Goal: Task Accomplishment & Management: Use online tool/utility

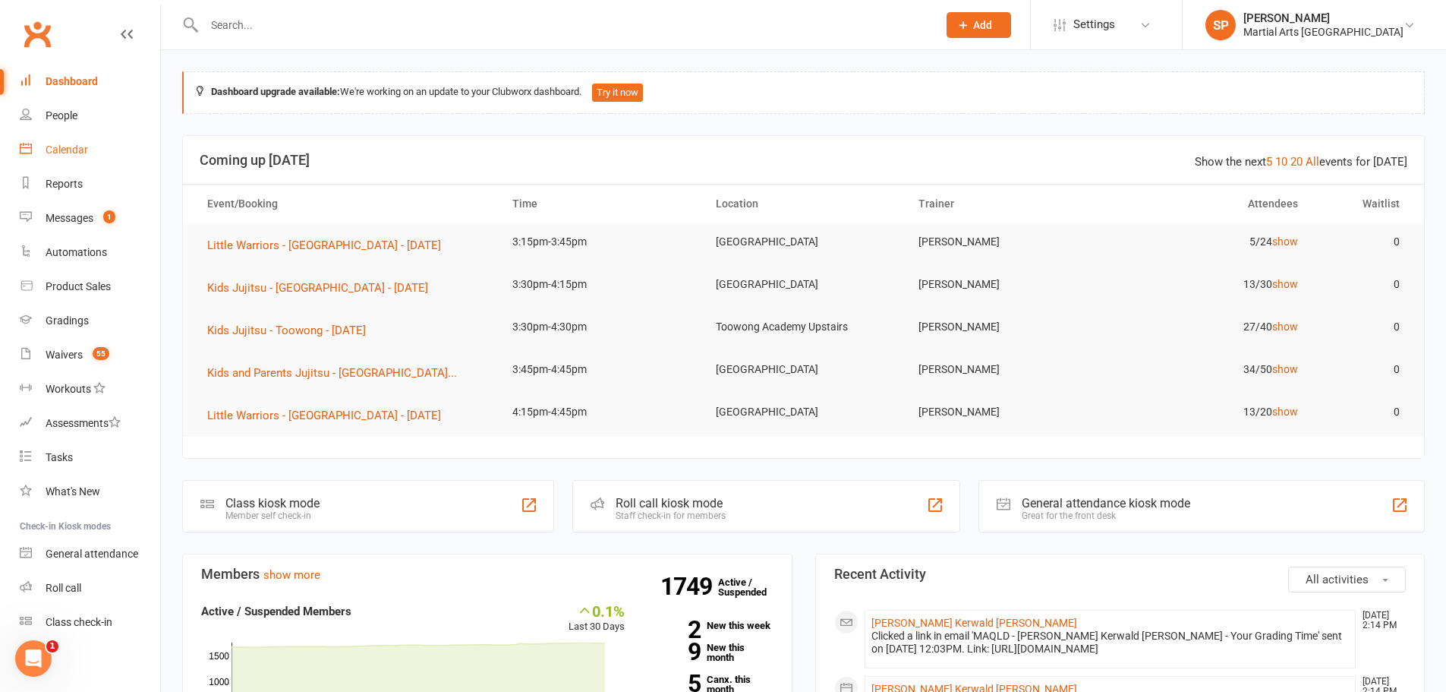
click at [80, 149] on div "Calendar" at bounding box center [67, 149] width 43 height 12
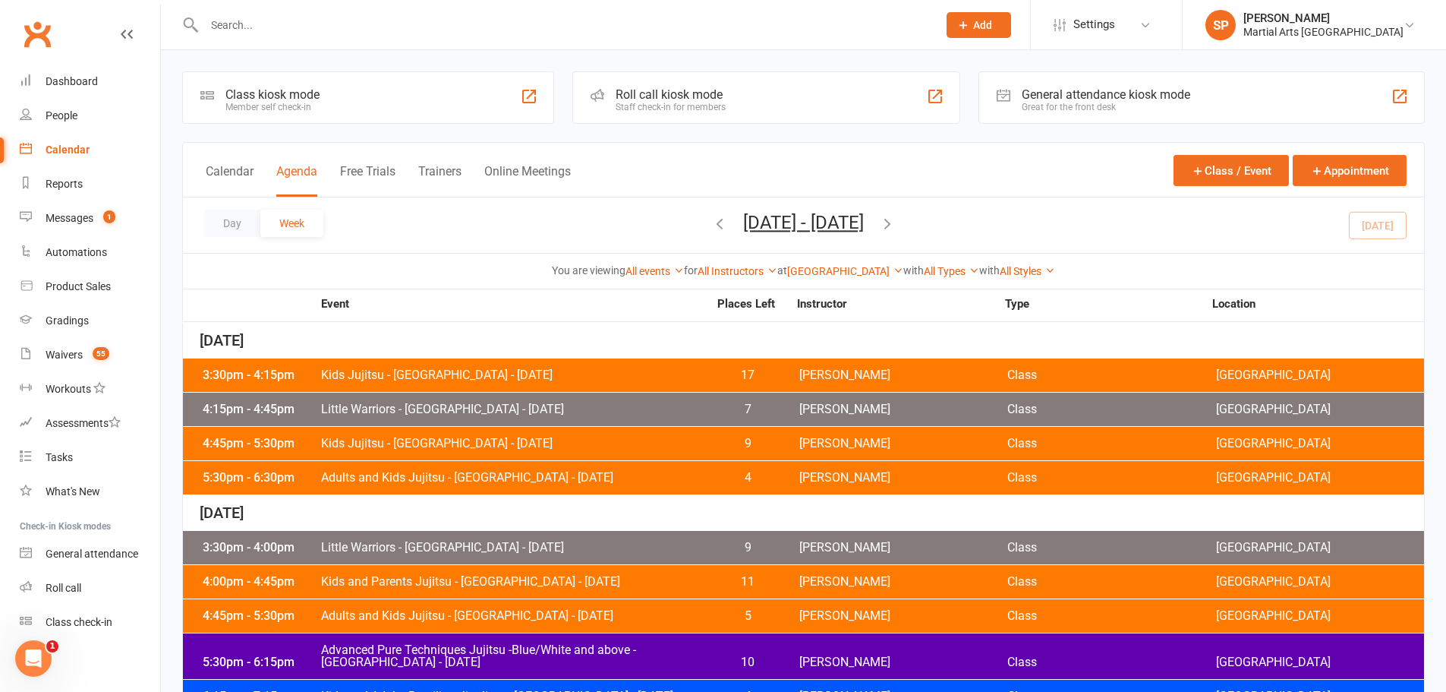
click at [695, 440] on span "Kids Jujitsu - [GEOGRAPHIC_DATA] - [DATE]" at bounding box center [514, 443] width 388 height 12
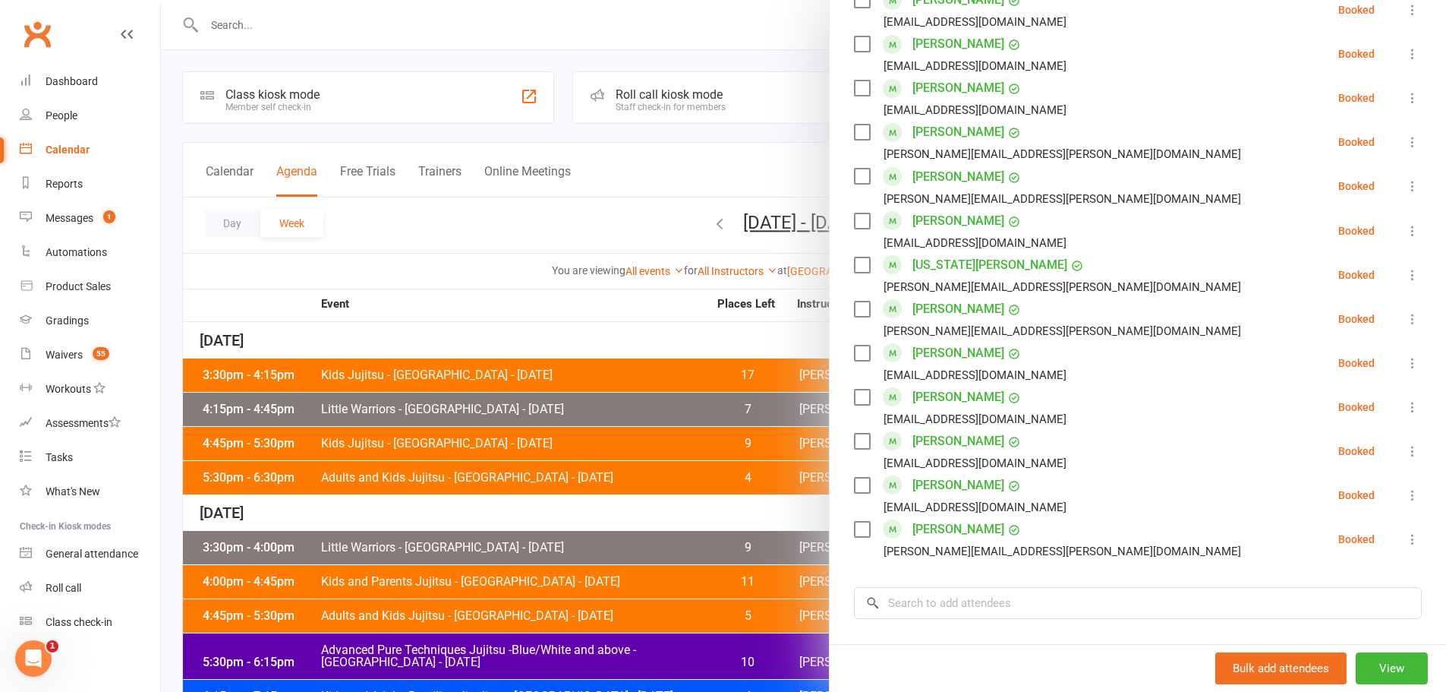
scroll to position [987, 0]
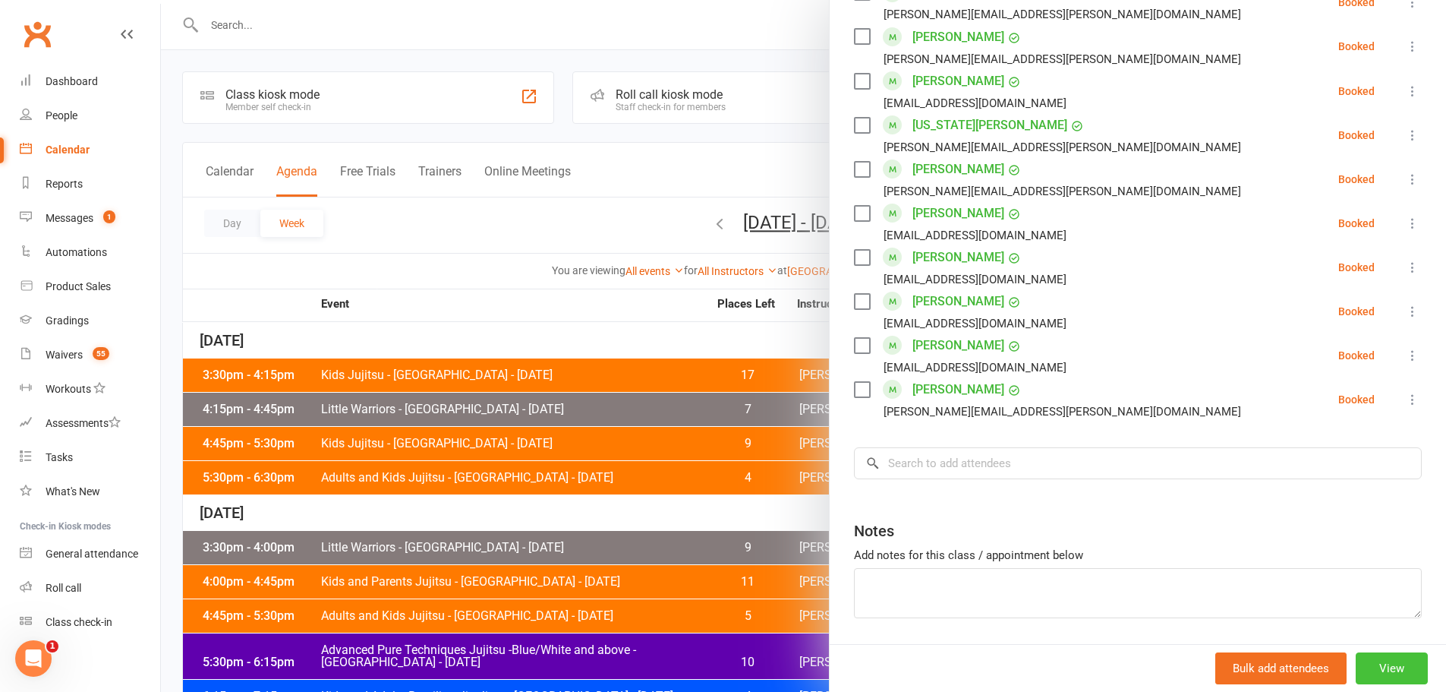
click at [1373, 670] on button "View" at bounding box center [1392, 668] width 72 height 32
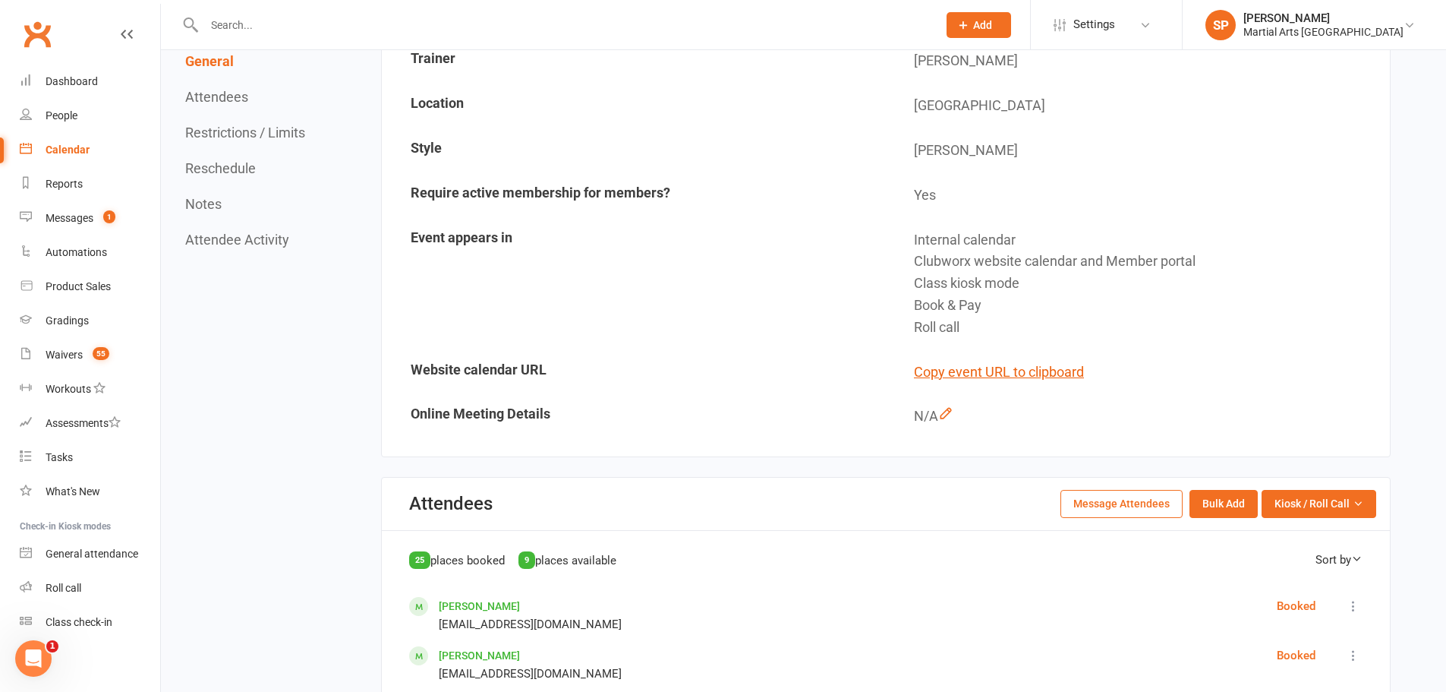
scroll to position [304, 0]
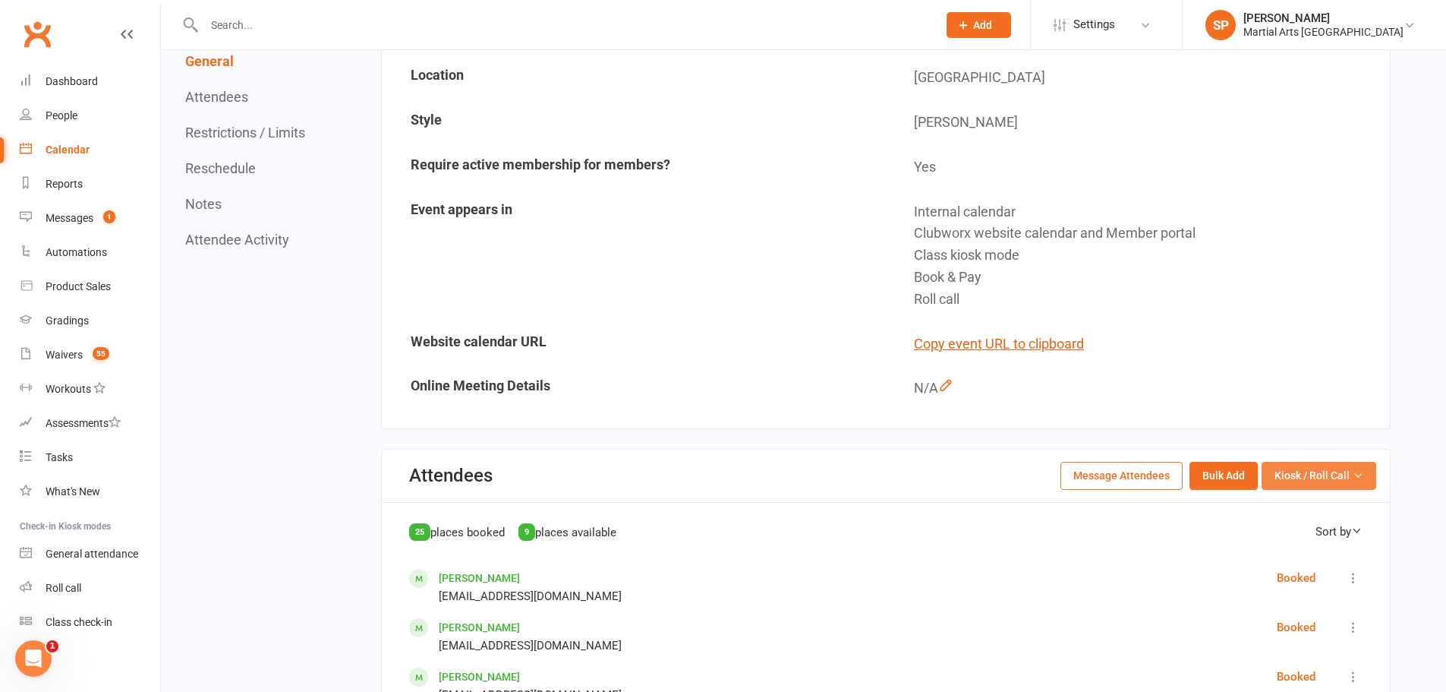
drag, startPoint x: 1330, startPoint y: 469, endPoint x: 1325, endPoint y: 477, distance: 9.3
click at [1329, 470] on span "Kiosk / Roll Call" at bounding box center [1312, 475] width 75 height 17
click at [1301, 544] on link "Enter Roll Call" at bounding box center [1300, 540] width 150 height 30
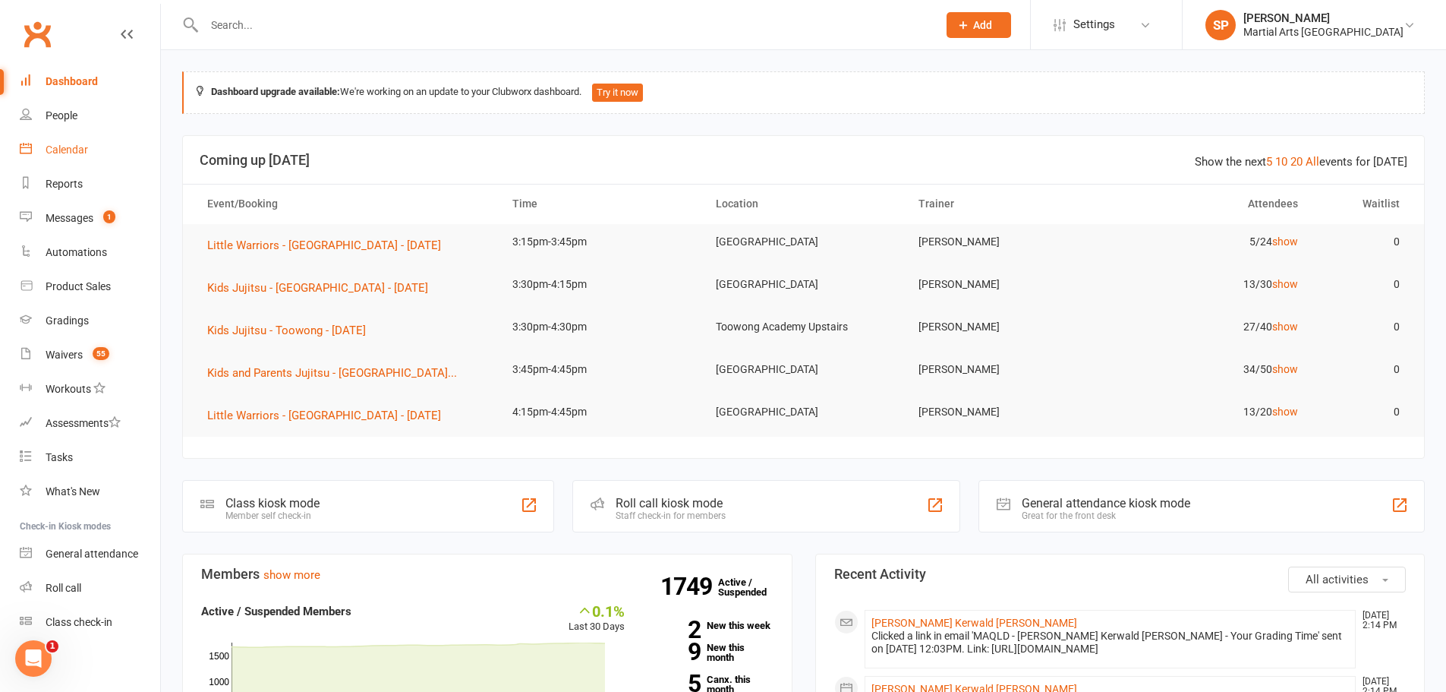
click at [82, 151] on div "Calendar" at bounding box center [67, 149] width 43 height 12
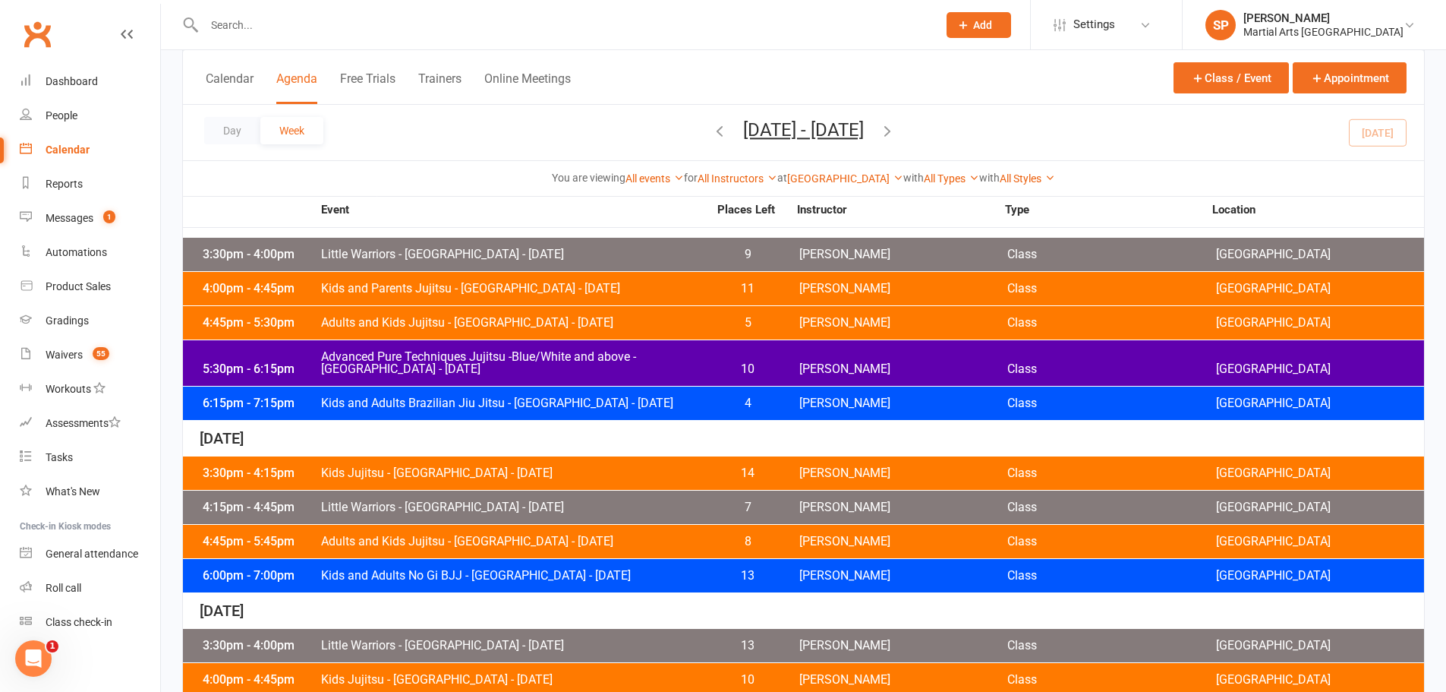
scroll to position [152, 0]
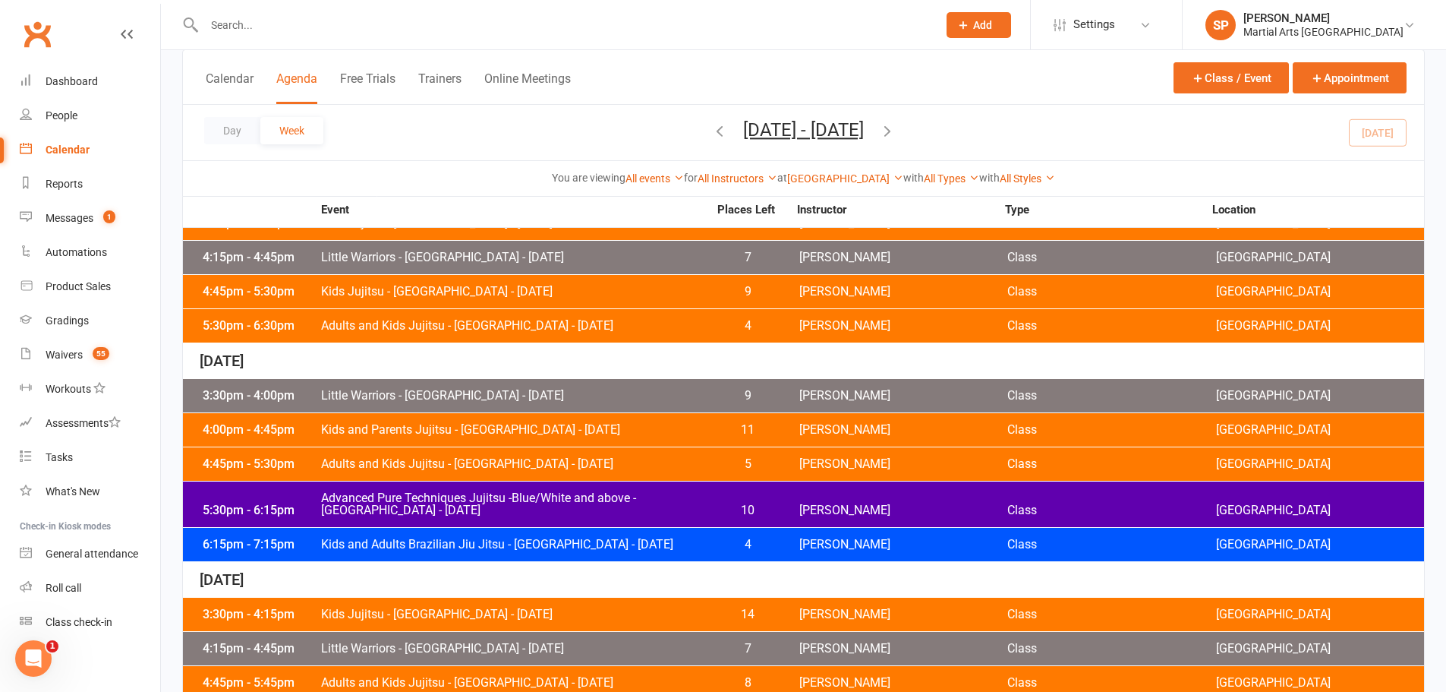
click at [667, 330] on span "Adults and Kids Jujitsu - Jamboree Heights - Monday" at bounding box center [514, 326] width 388 height 12
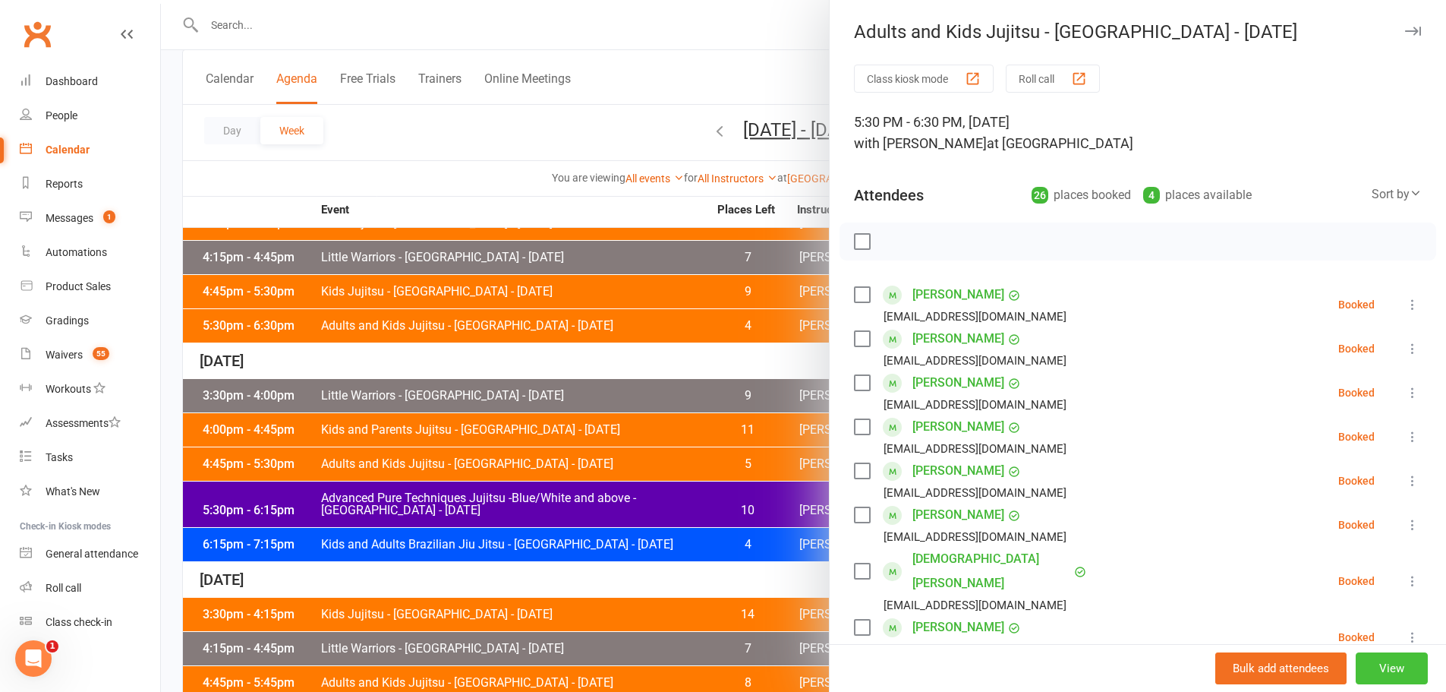
click at [1378, 665] on button "View" at bounding box center [1392, 668] width 72 height 32
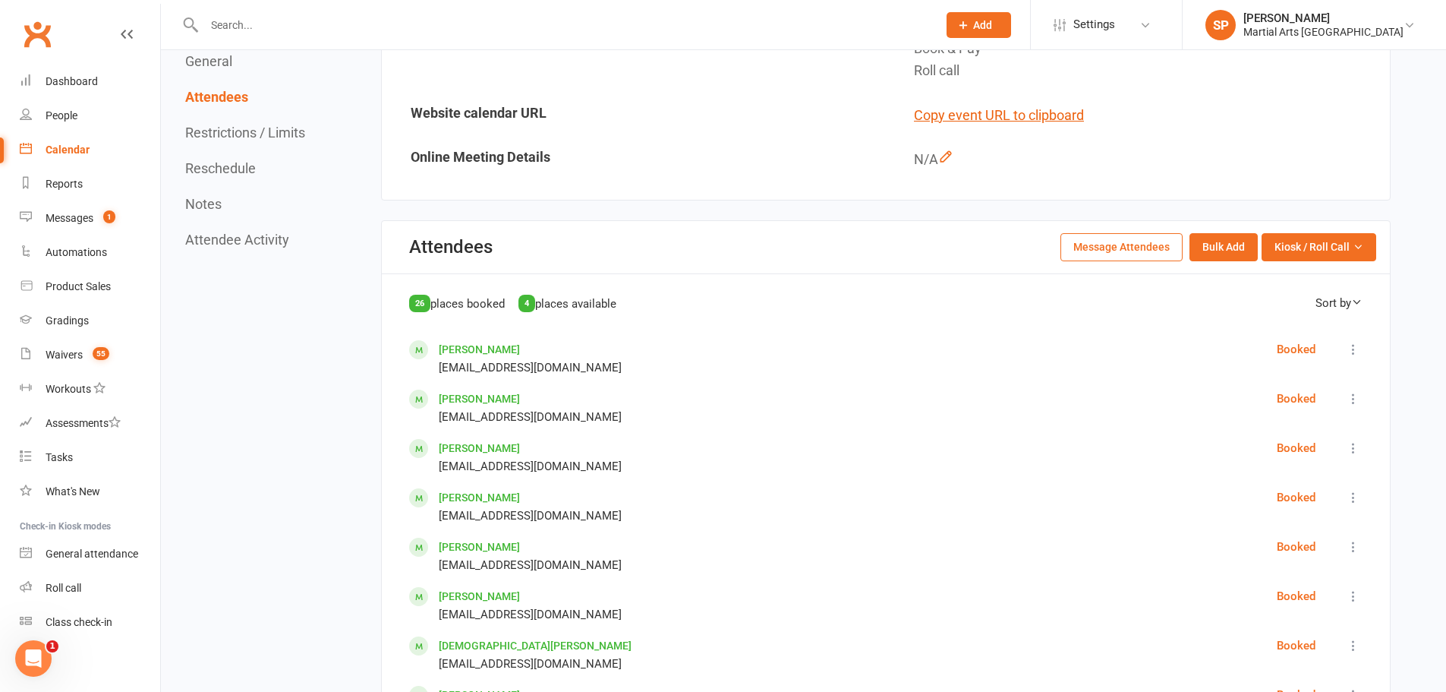
scroll to position [531, 0]
click at [1321, 252] on span "Kiosk / Roll Call" at bounding box center [1312, 247] width 75 height 17
click at [1283, 315] on link "Enter Roll Call" at bounding box center [1300, 313] width 150 height 30
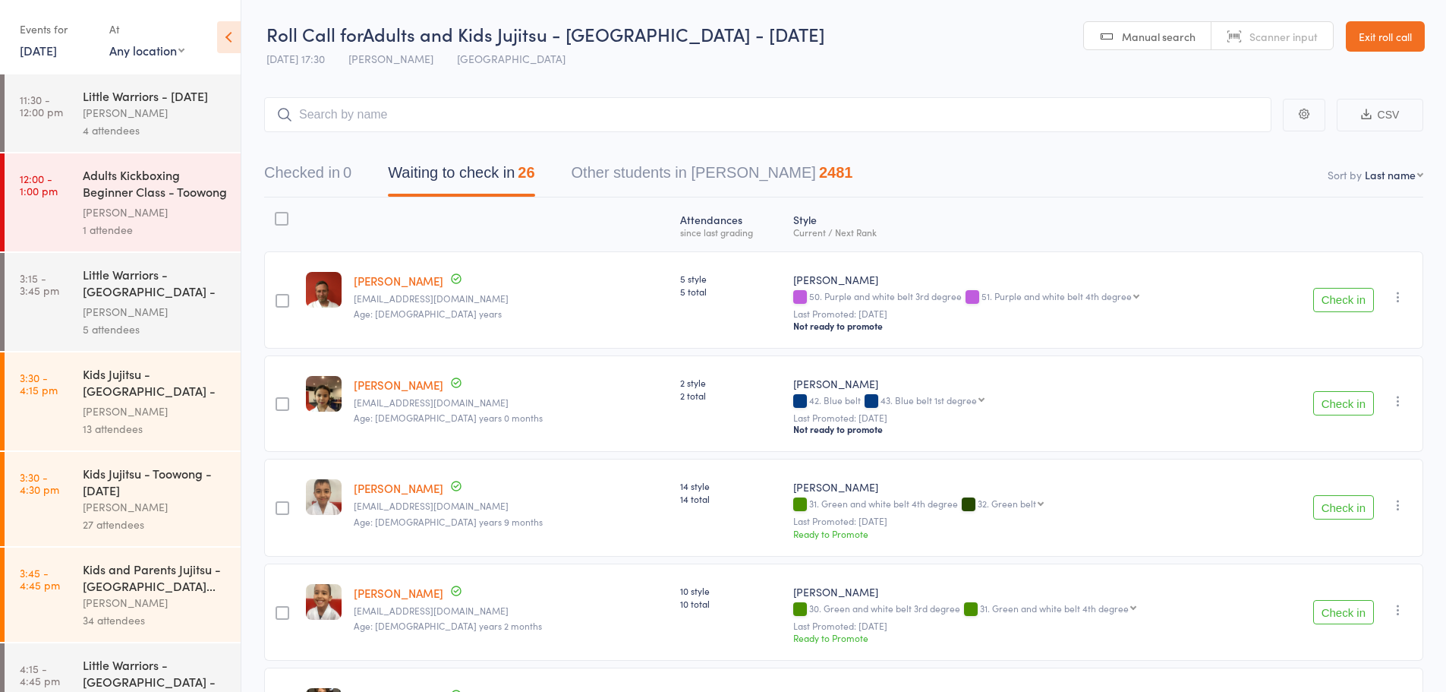
click at [220, 37] on icon at bounding box center [229, 37] width 24 height 32
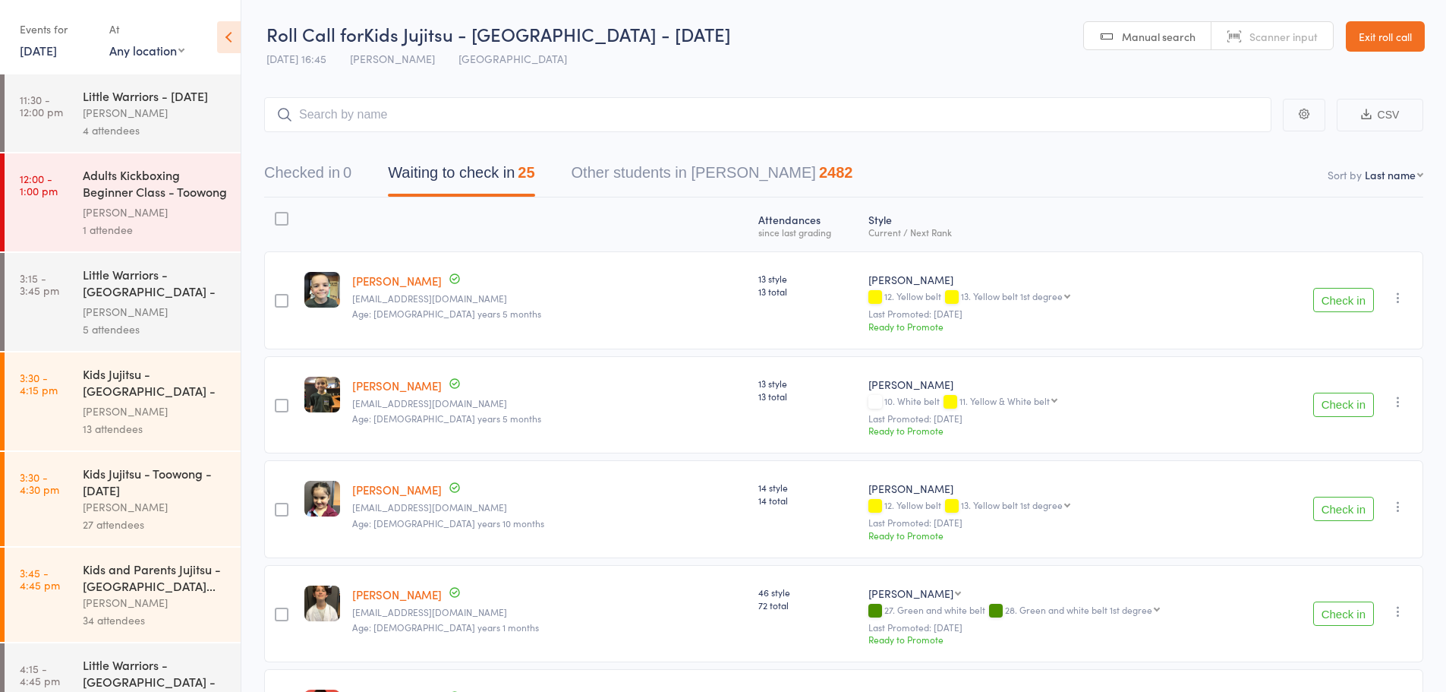
click at [219, 35] on icon at bounding box center [229, 37] width 24 height 32
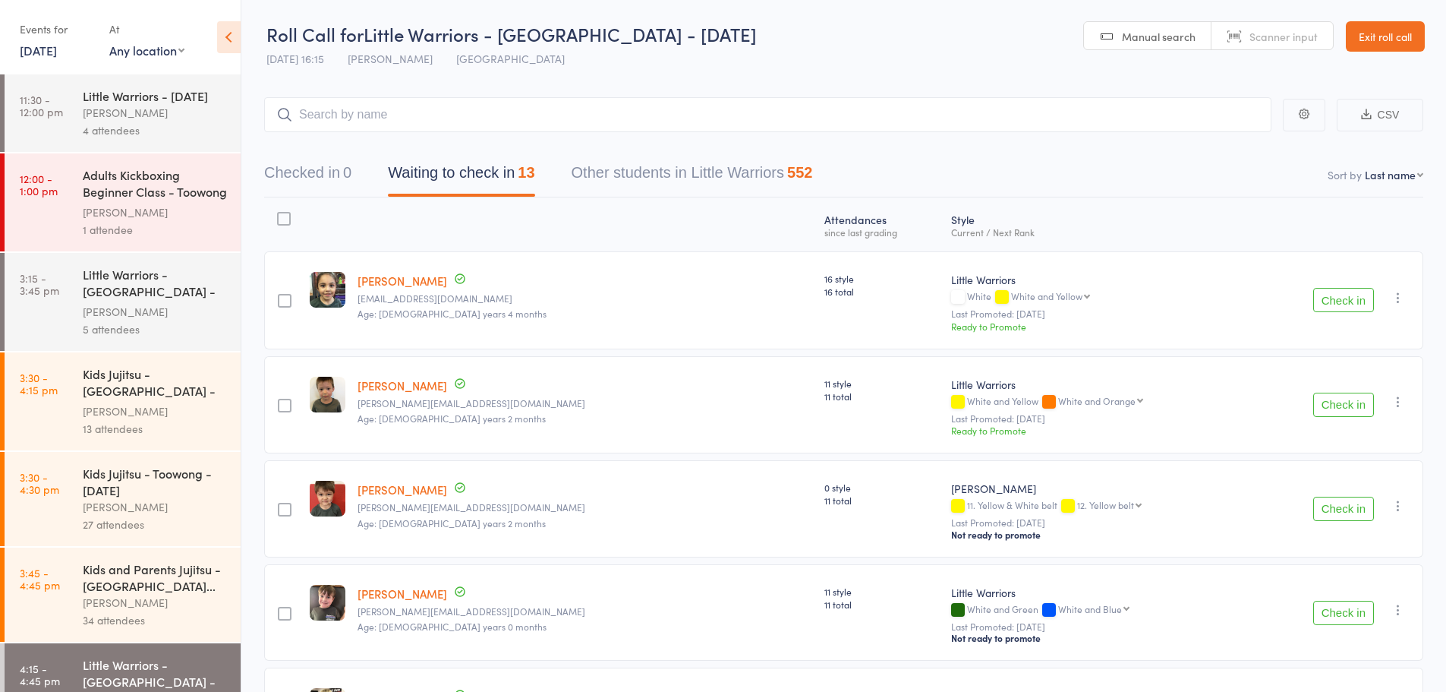
click at [233, 35] on icon at bounding box center [229, 37] width 24 height 32
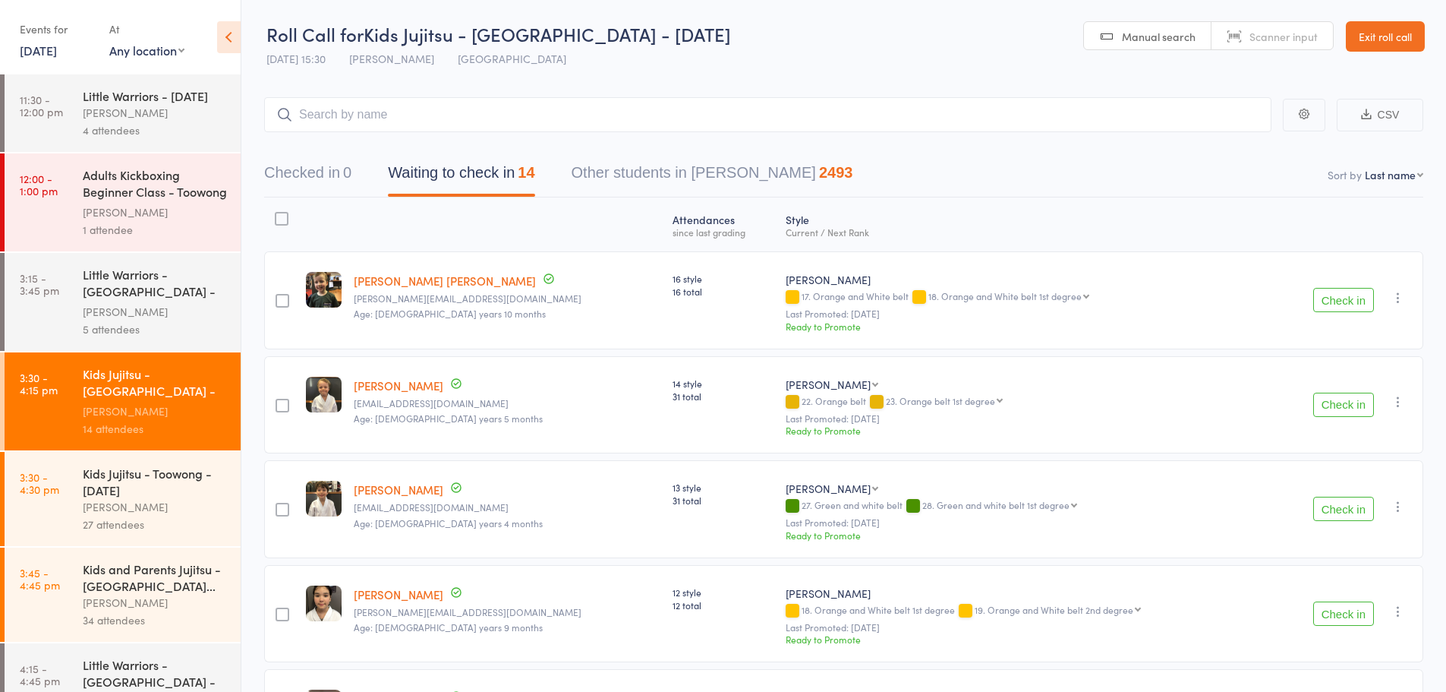
click at [228, 43] on icon at bounding box center [229, 37] width 24 height 32
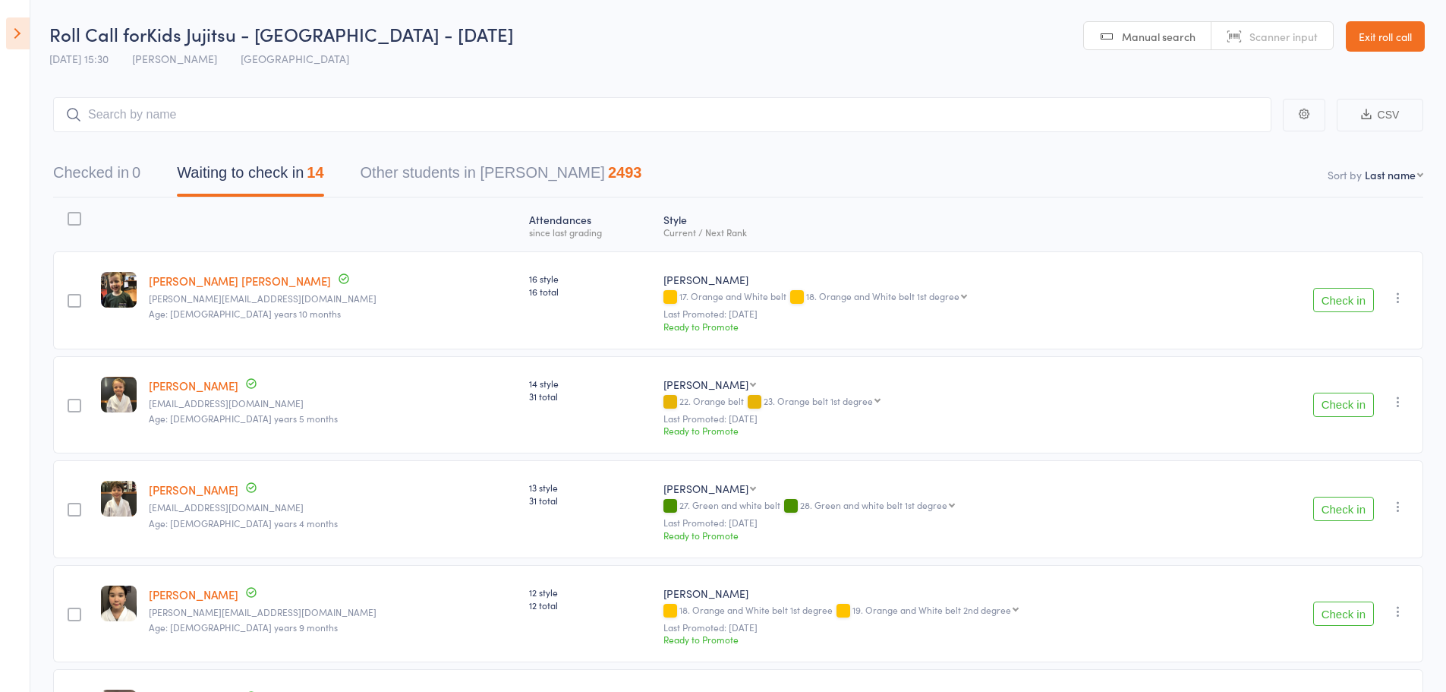
click at [1352, 296] on button "Check in" at bounding box center [1343, 300] width 61 height 24
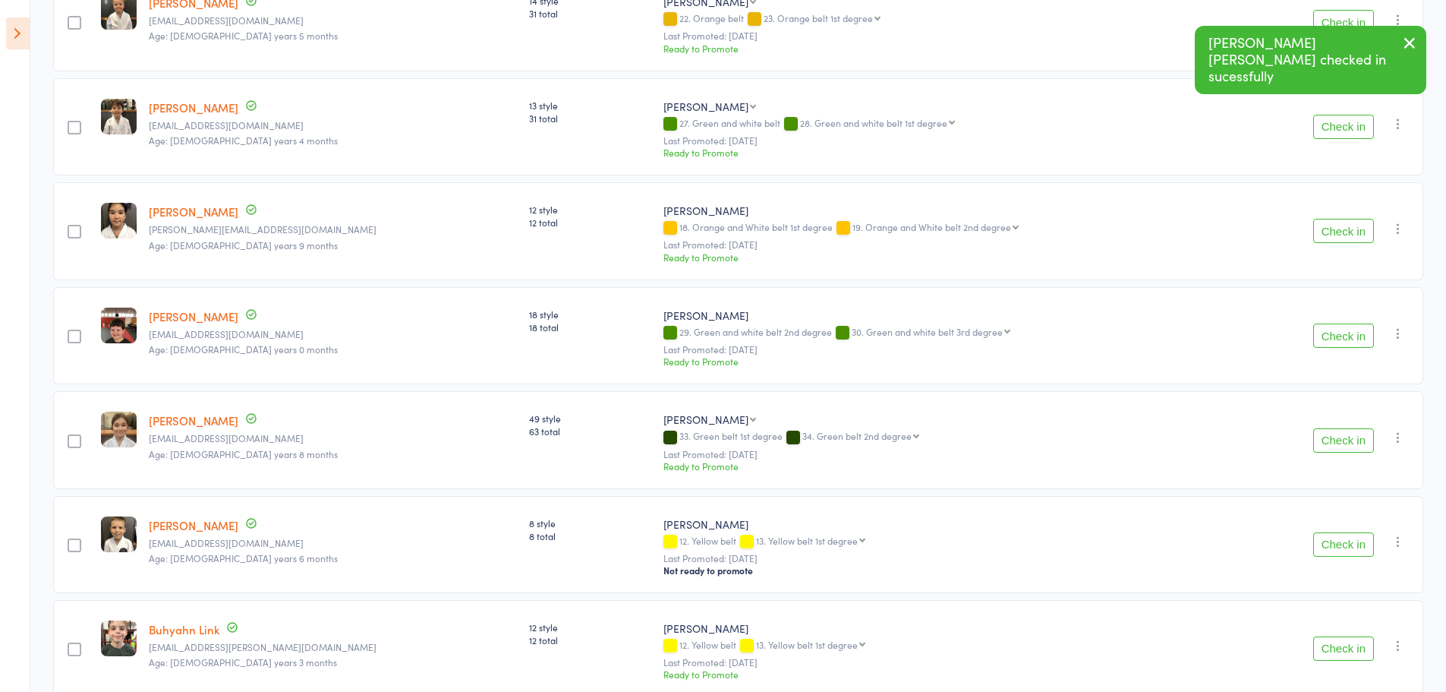
scroll to position [304, 0]
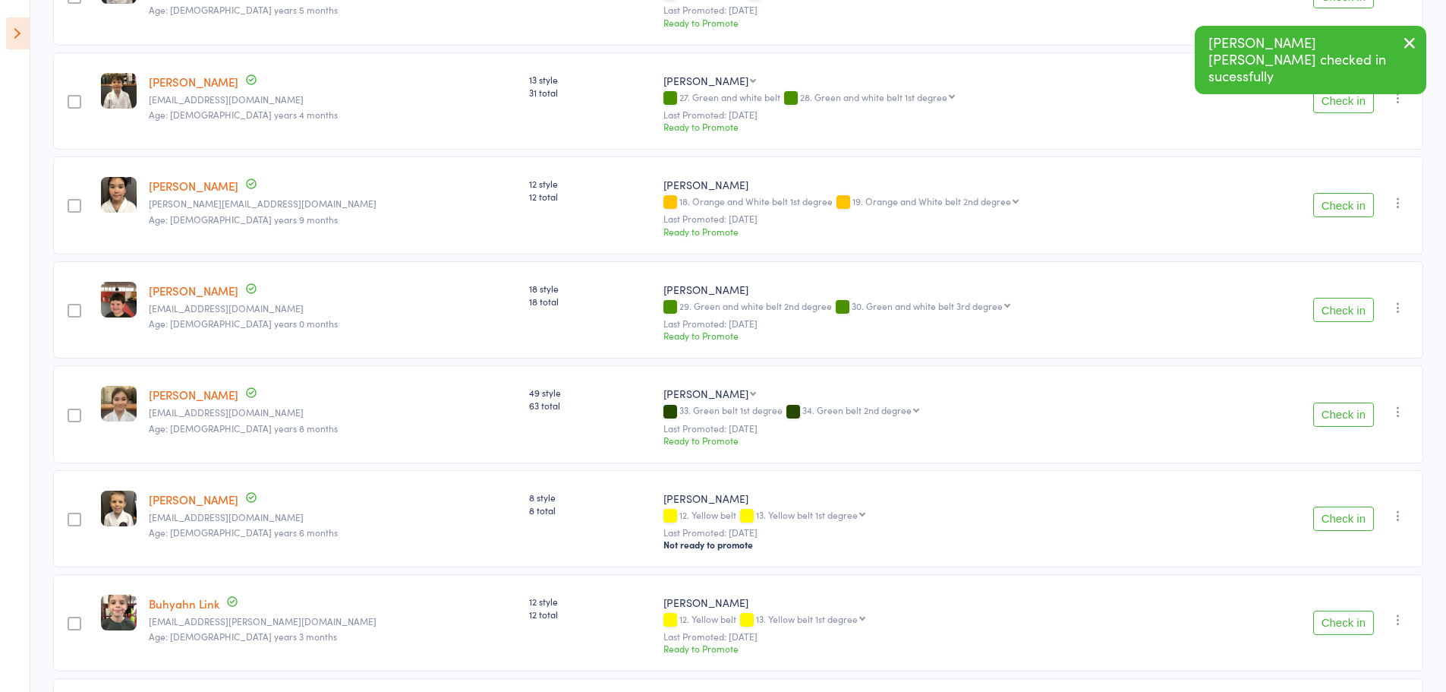
click at [1343, 310] on button "Check in" at bounding box center [1343, 310] width 61 height 24
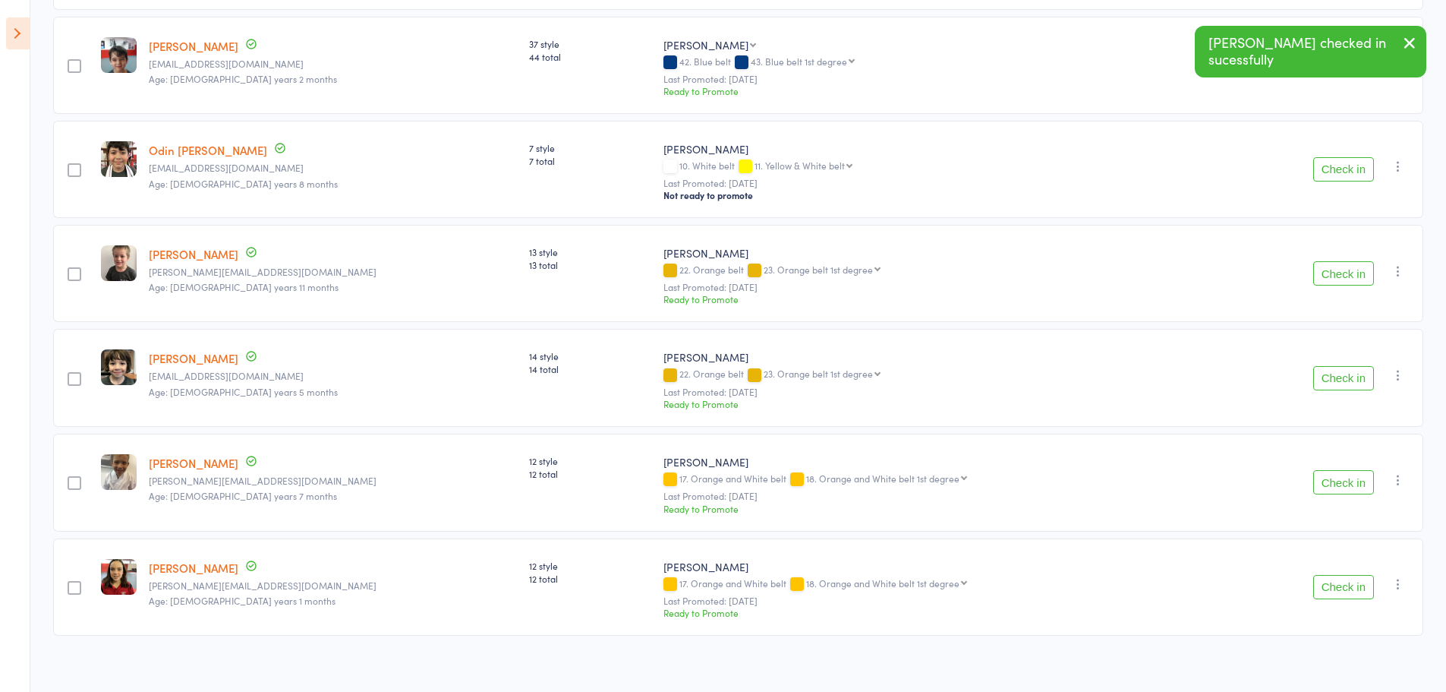
scroll to position [874, 0]
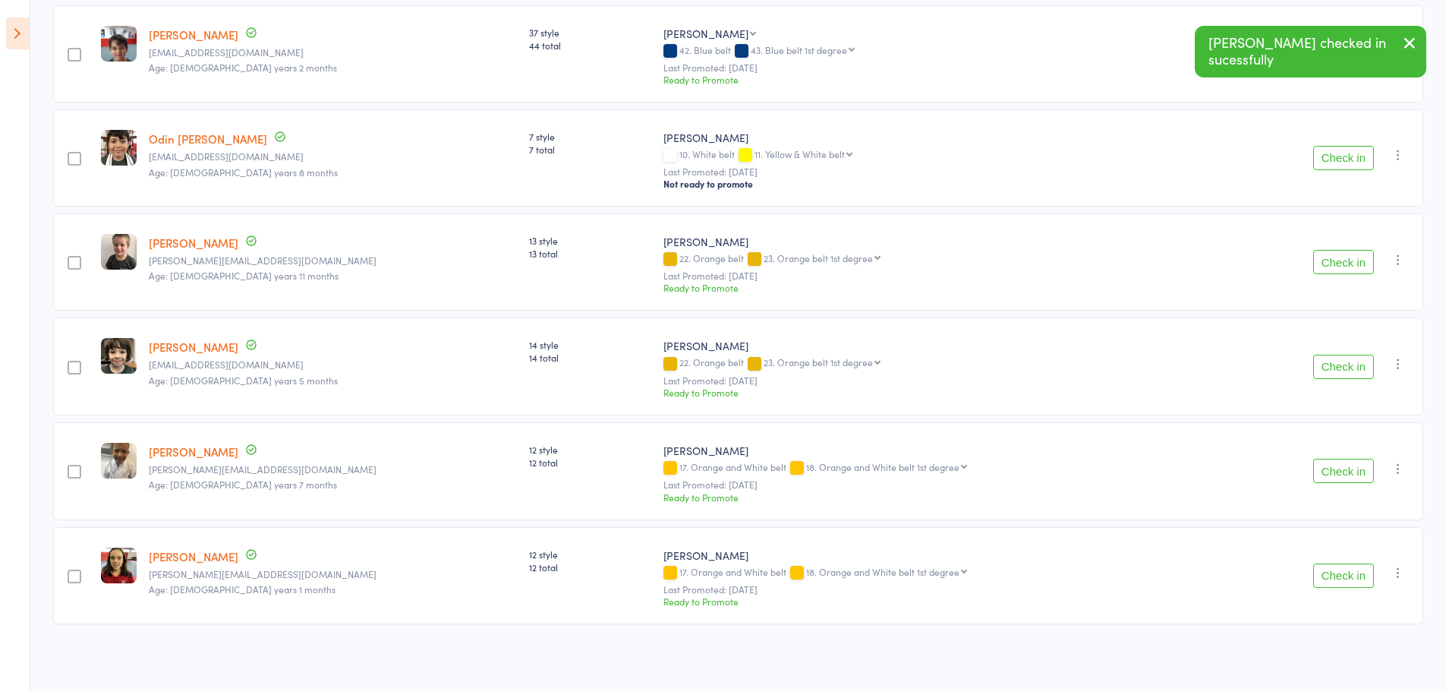
click at [1336, 476] on button "Check in" at bounding box center [1343, 471] width 61 height 24
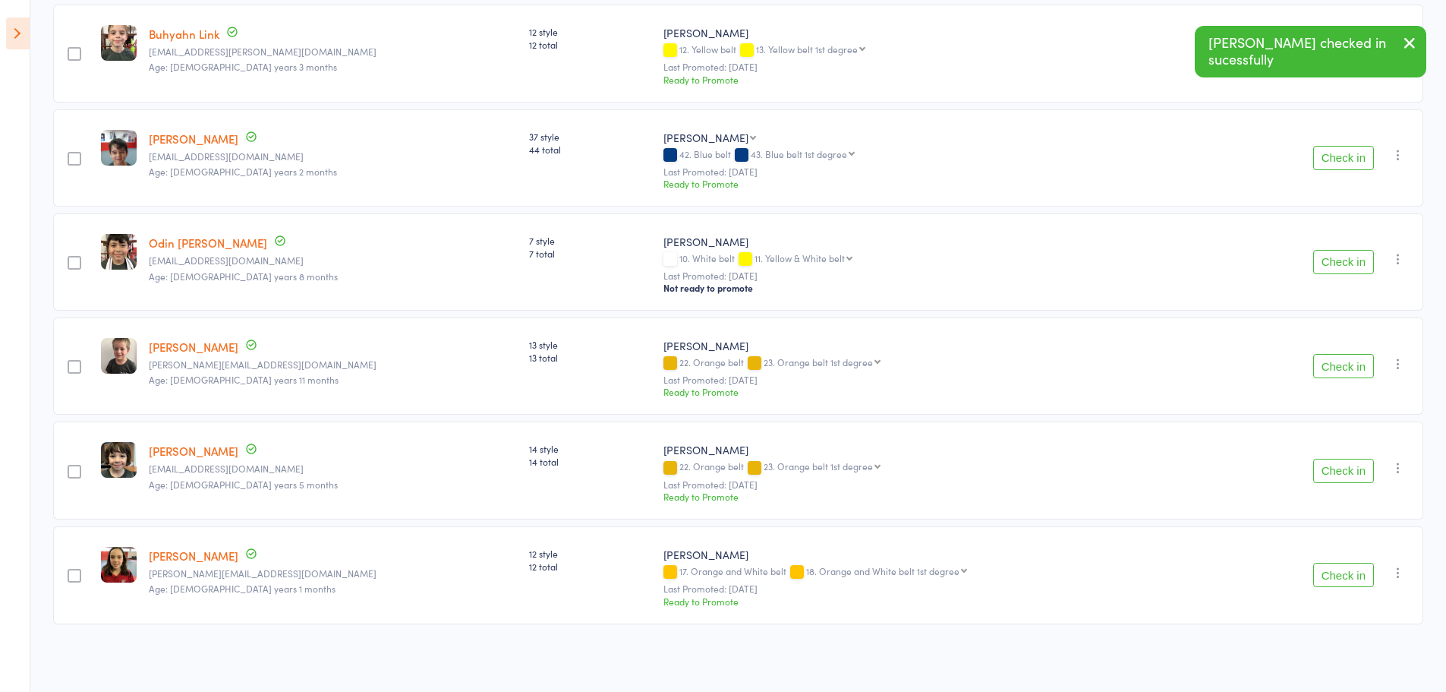
scroll to position [770, 0]
click at [1361, 572] on button "Check in" at bounding box center [1343, 575] width 61 height 24
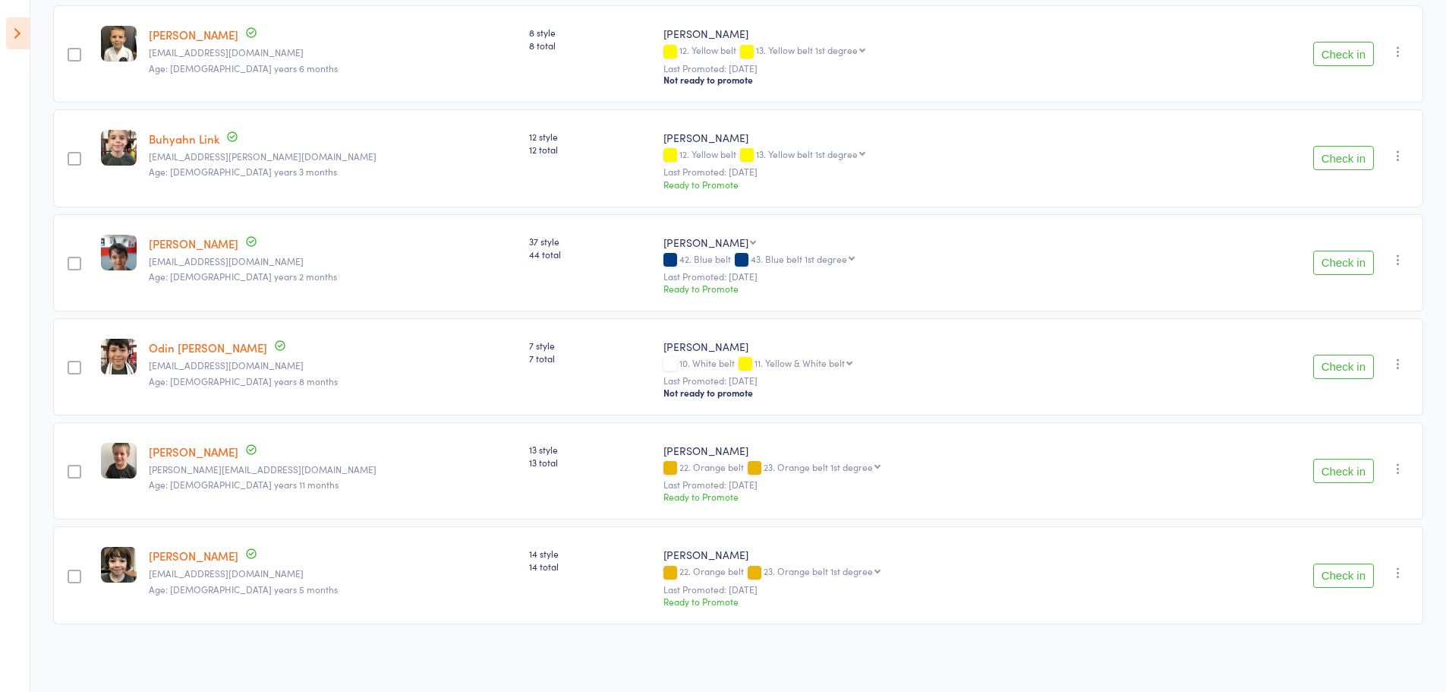
click at [1323, 566] on button "Check in" at bounding box center [1343, 575] width 61 height 24
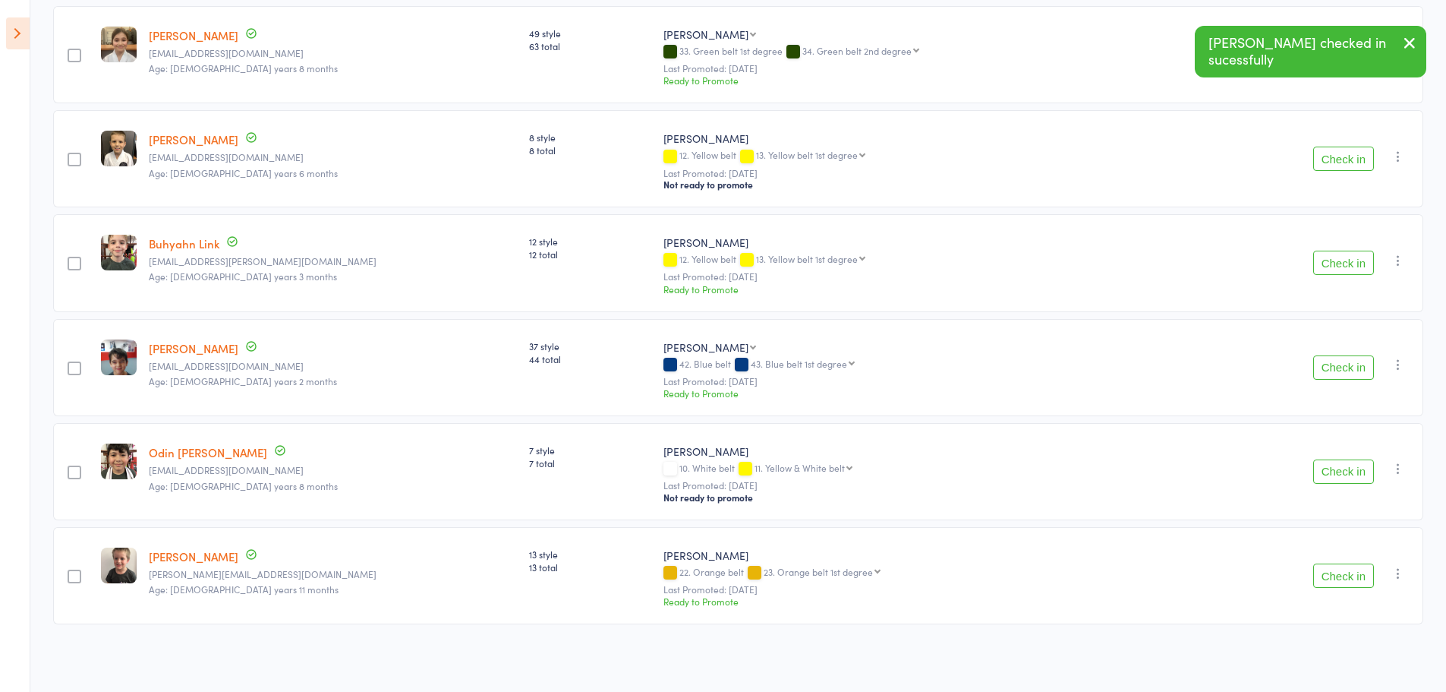
scroll to position [560, 0]
click at [1413, 33] on icon "button" at bounding box center [1410, 42] width 18 height 19
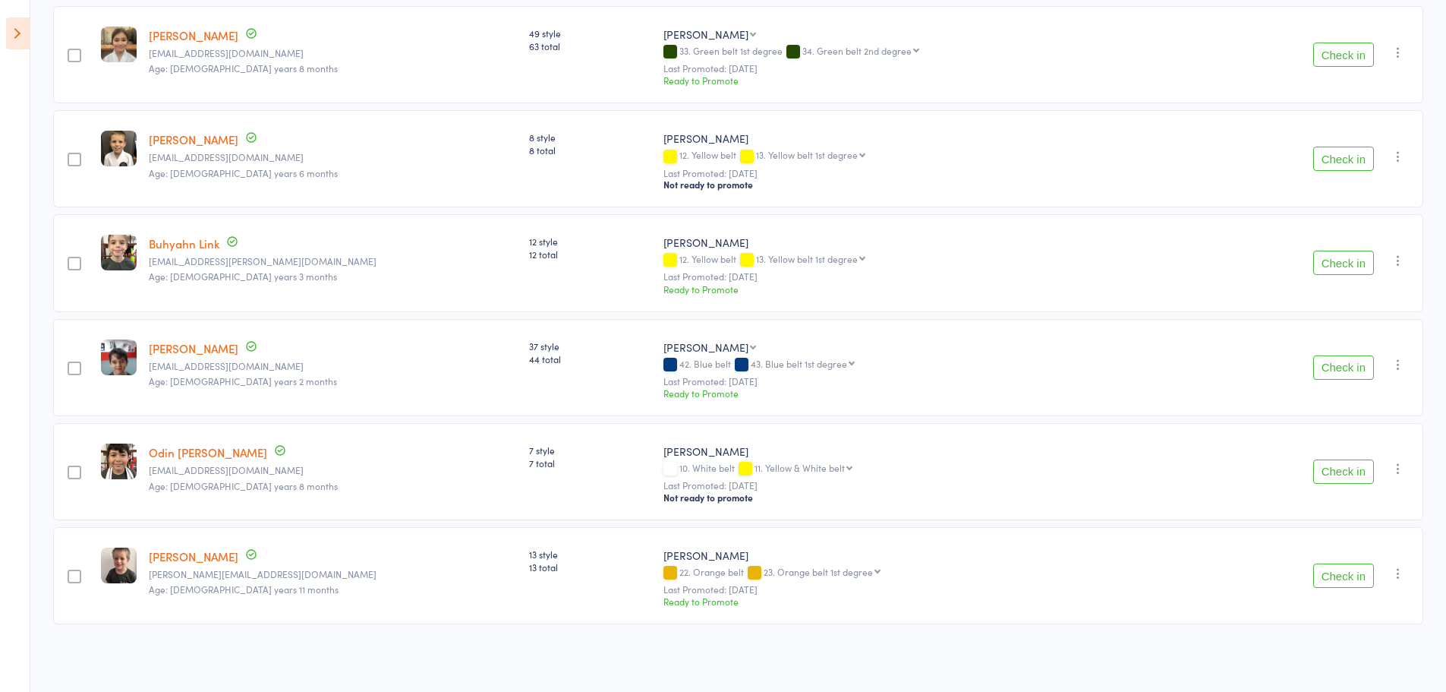
click at [1337, 581] on button "Check in" at bounding box center [1343, 575] width 61 height 24
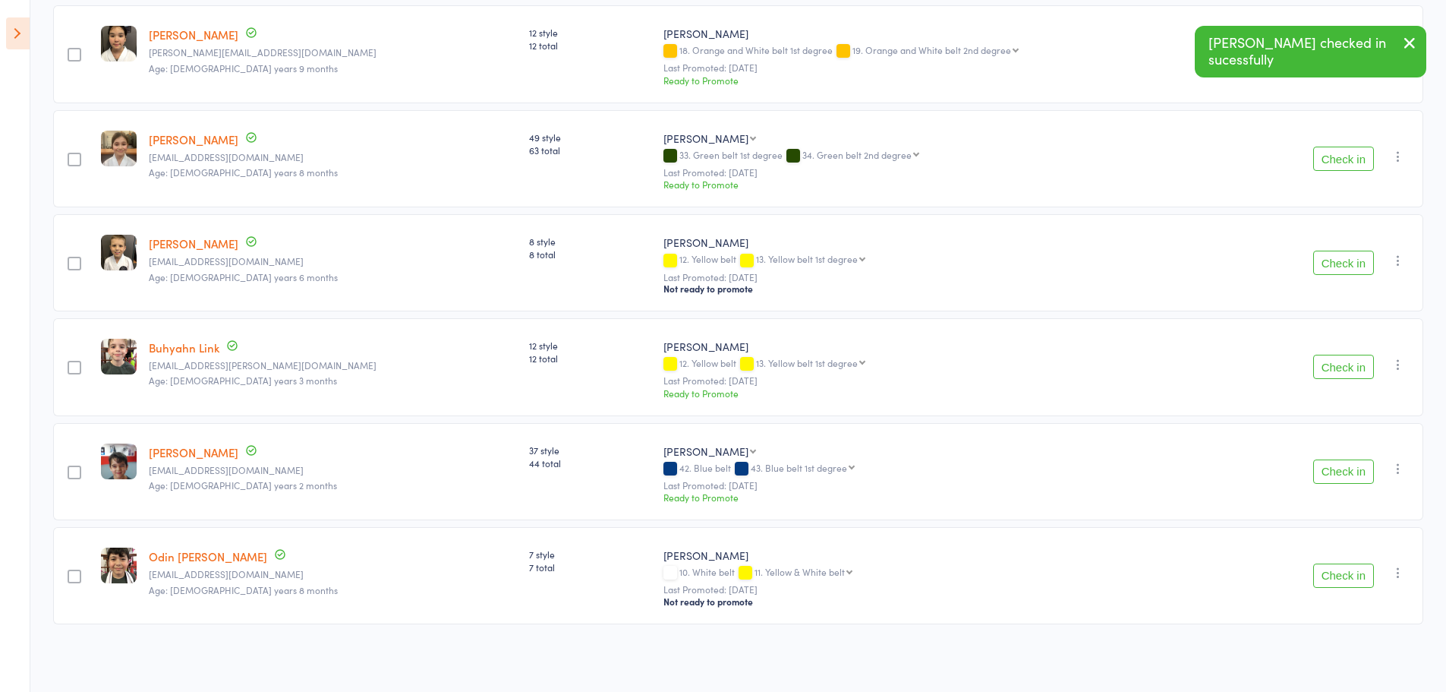
scroll to position [456, 0]
click at [1411, 37] on icon "button" at bounding box center [1410, 42] width 18 height 19
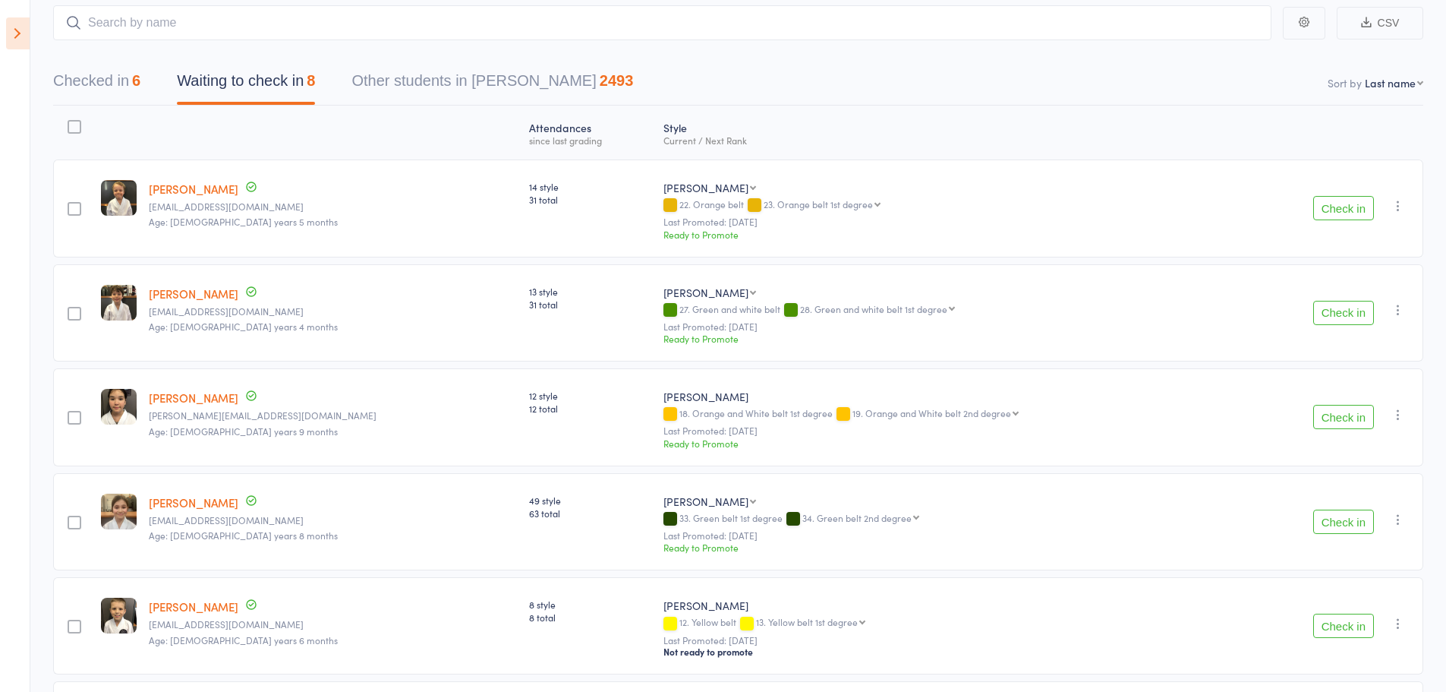
scroll to position [0, 0]
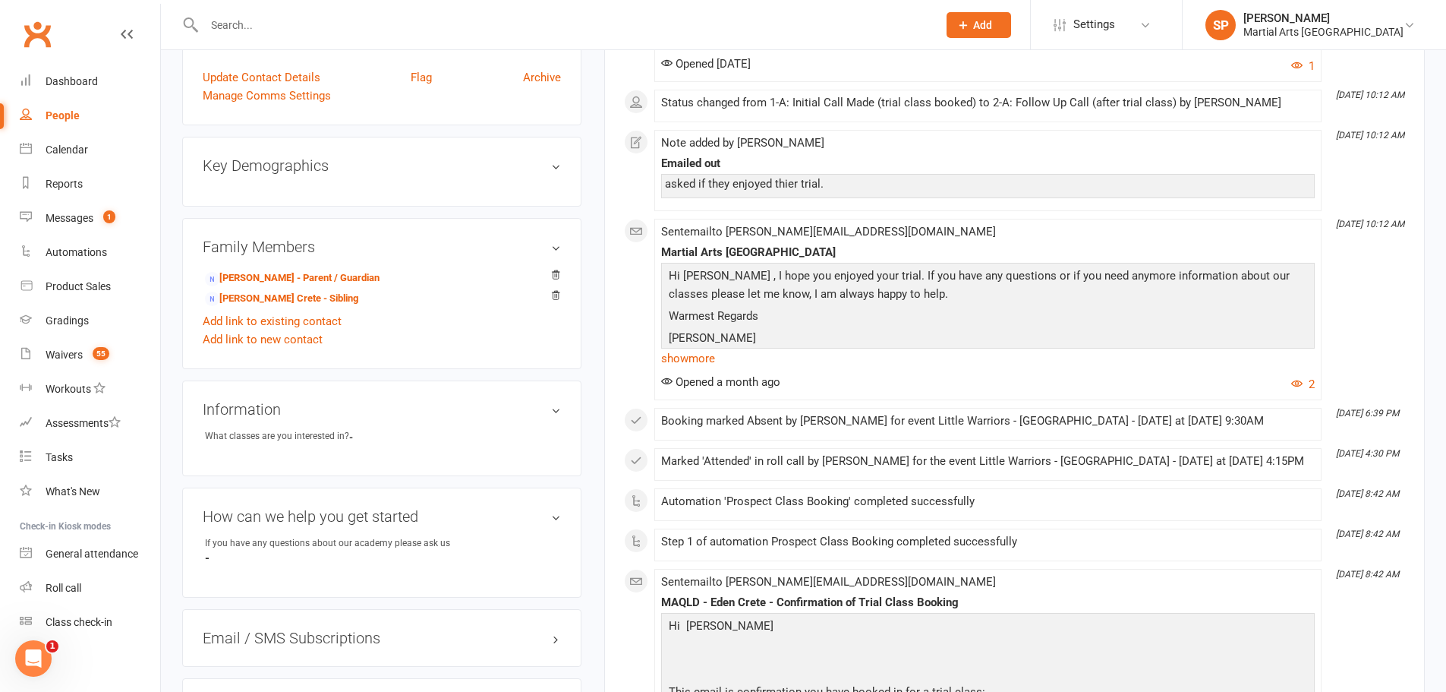
scroll to position [380, 0]
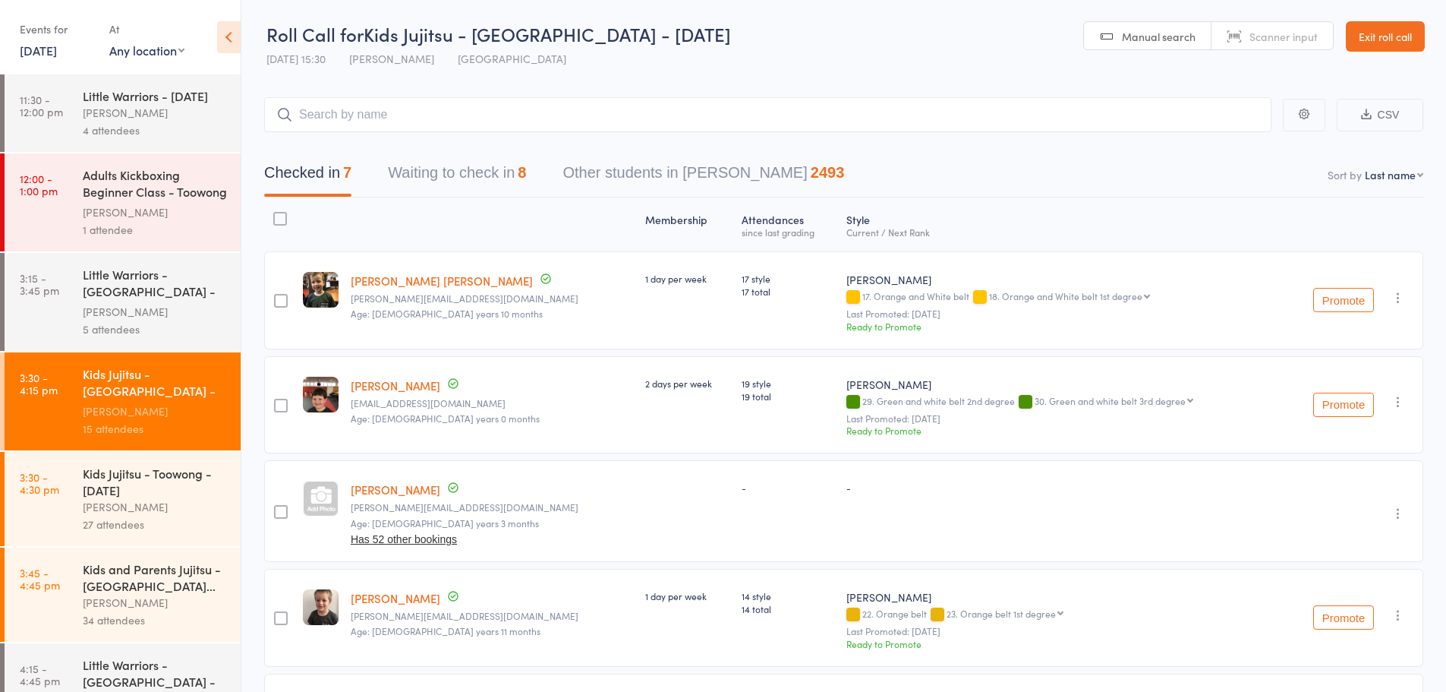
click at [227, 46] on icon at bounding box center [229, 37] width 24 height 32
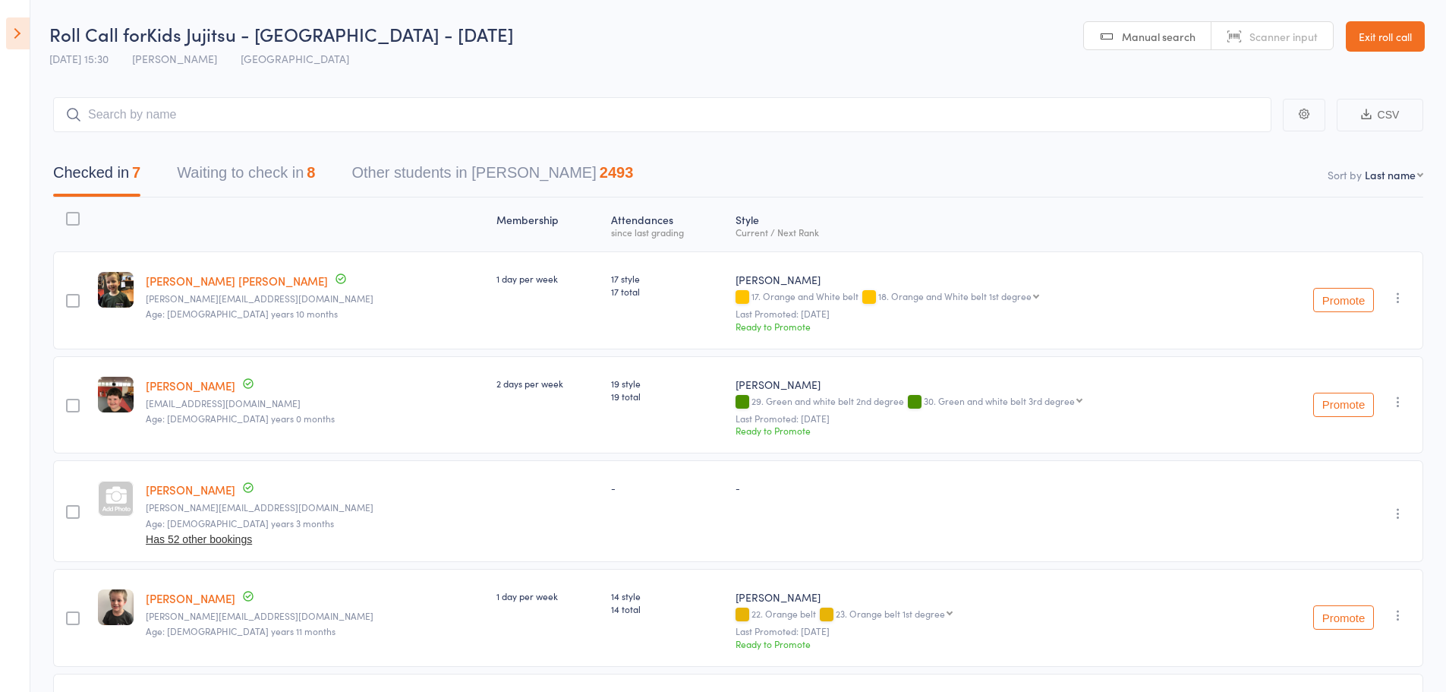
click at [278, 161] on button "Waiting to check in 8" at bounding box center [246, 176] width 138 height 40
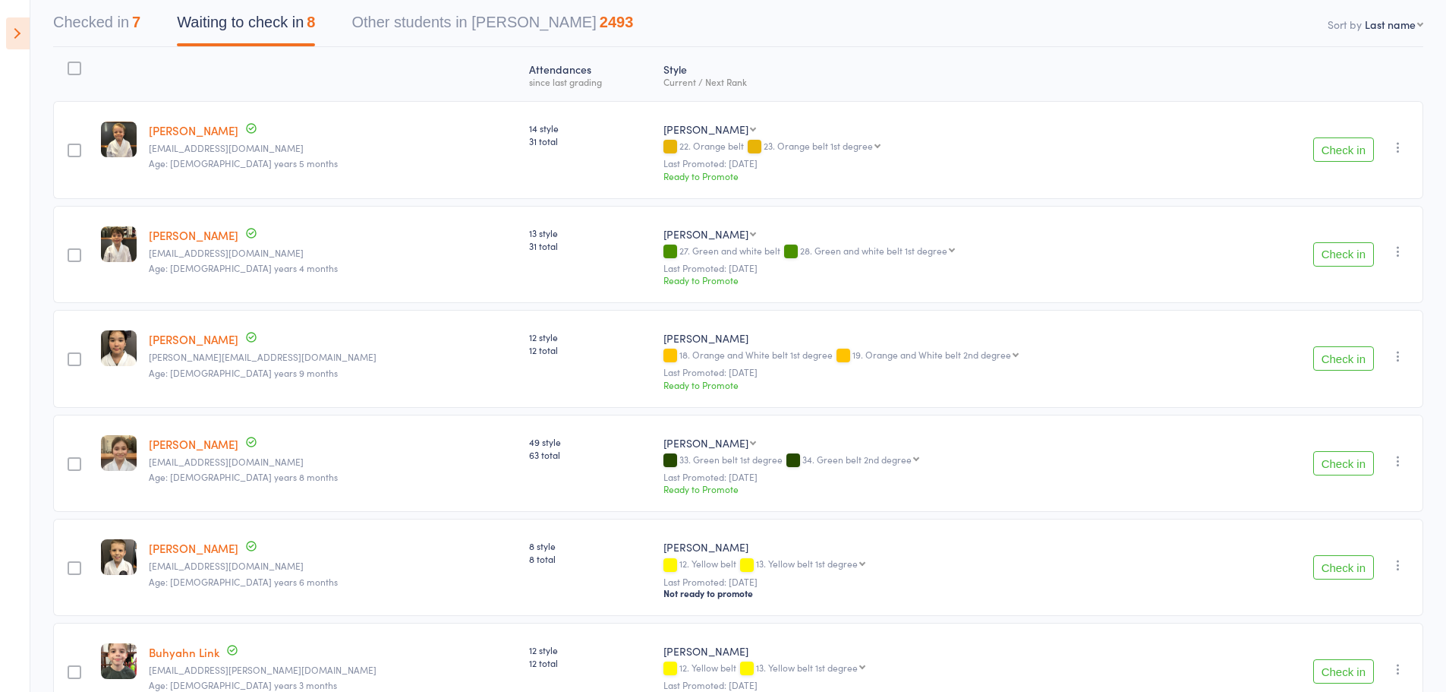
scroll to position [152, 0]
click at [1333, 475] on div "Check in Check in Promote Send message Add Note Add Task Add Flag Remove Mark a…" at bounding box center [1331, 462] width 184 height 98
click at [1334, 461] on button "Check in" at bounding box center [1343, 461] width 61 height 24
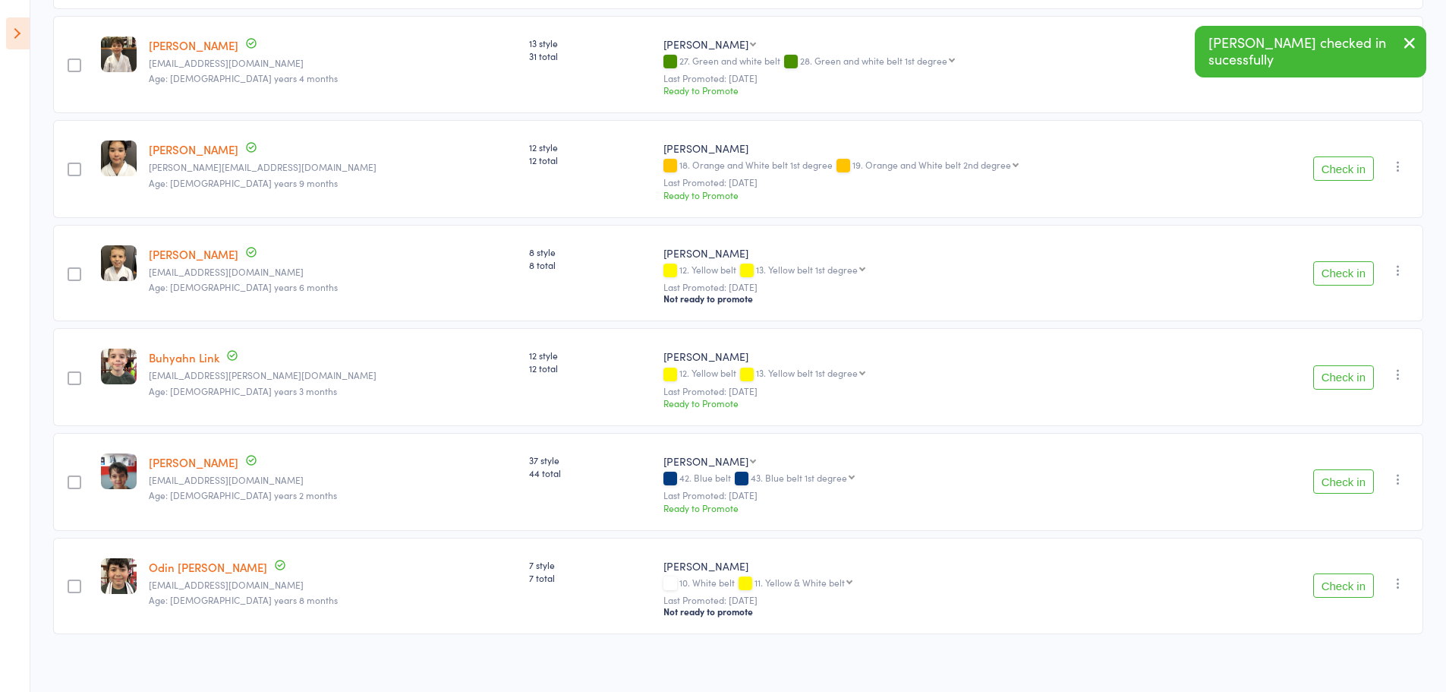
scroll to position [352, 0]
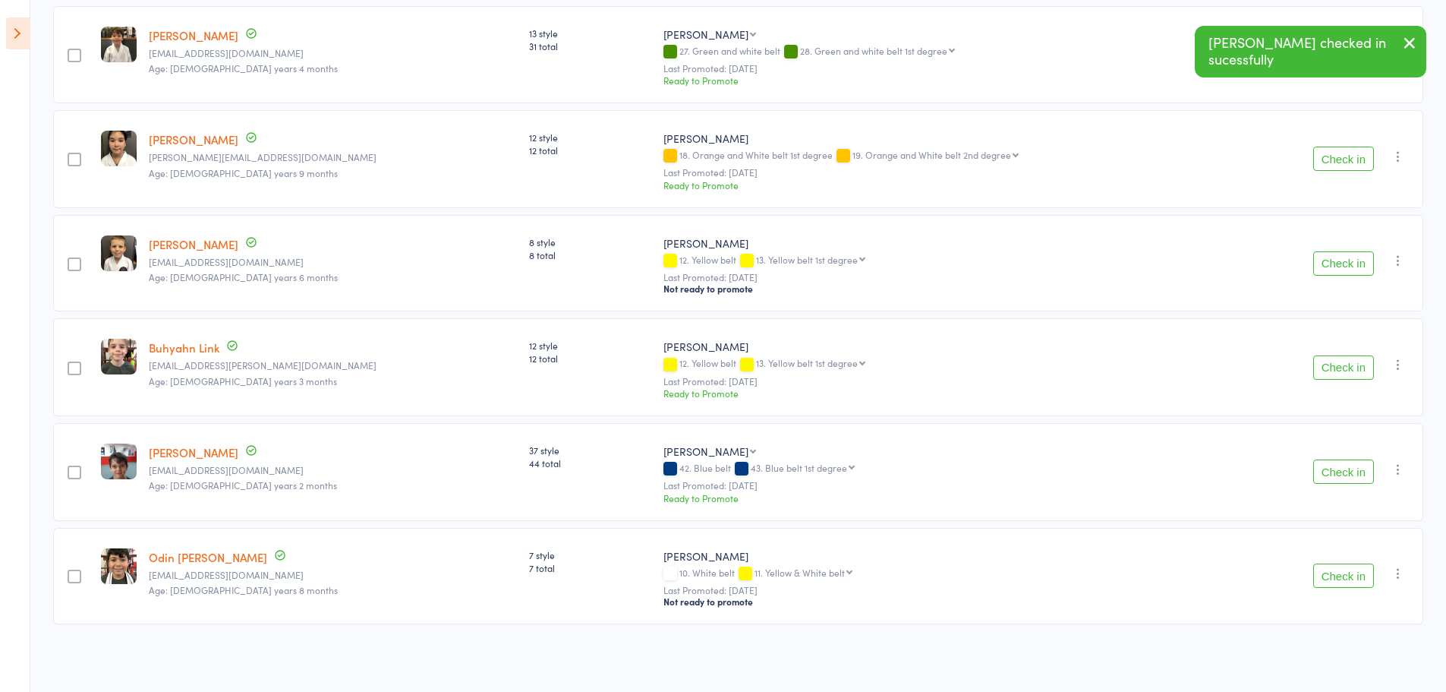
click at [1329, 471] on button "Check in" at bounding box center [1343, 471] width 61 height 24
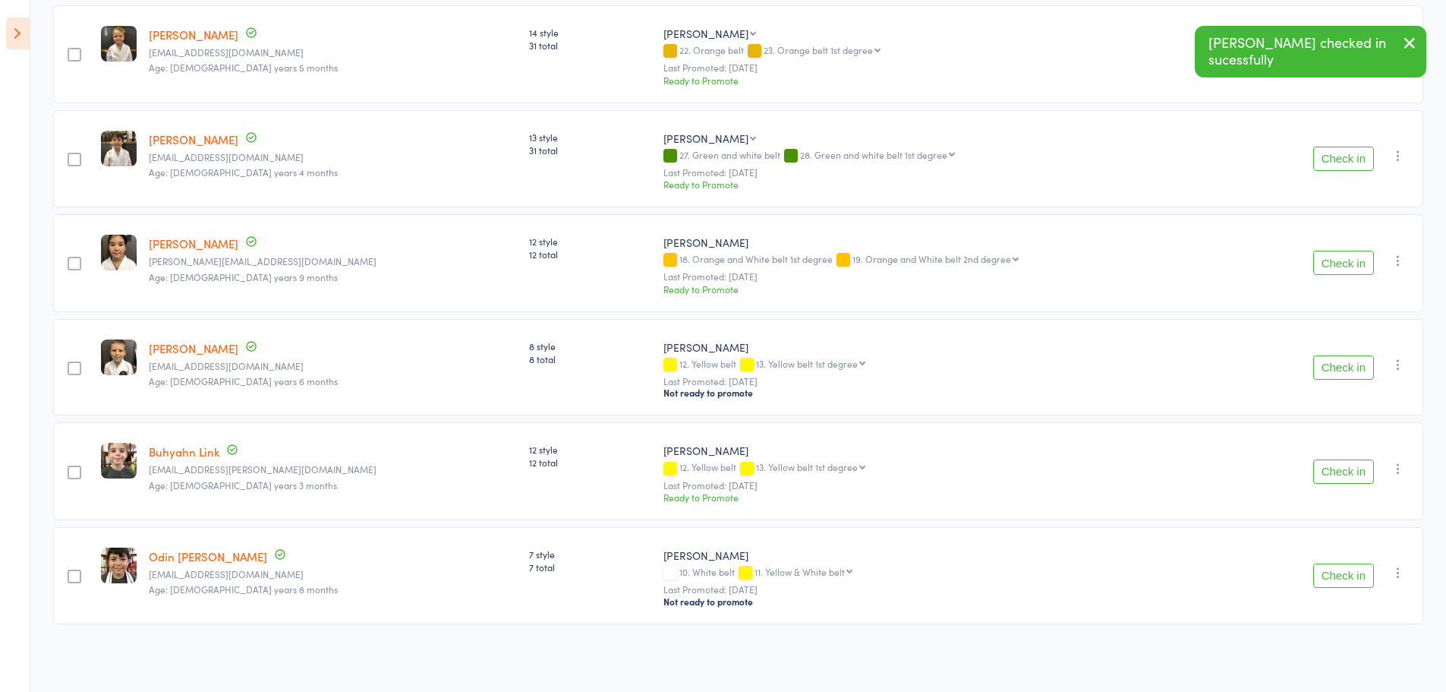
click at [1412, 35] on icon "button" at bounding box center [1410, 42] width 18 height 19
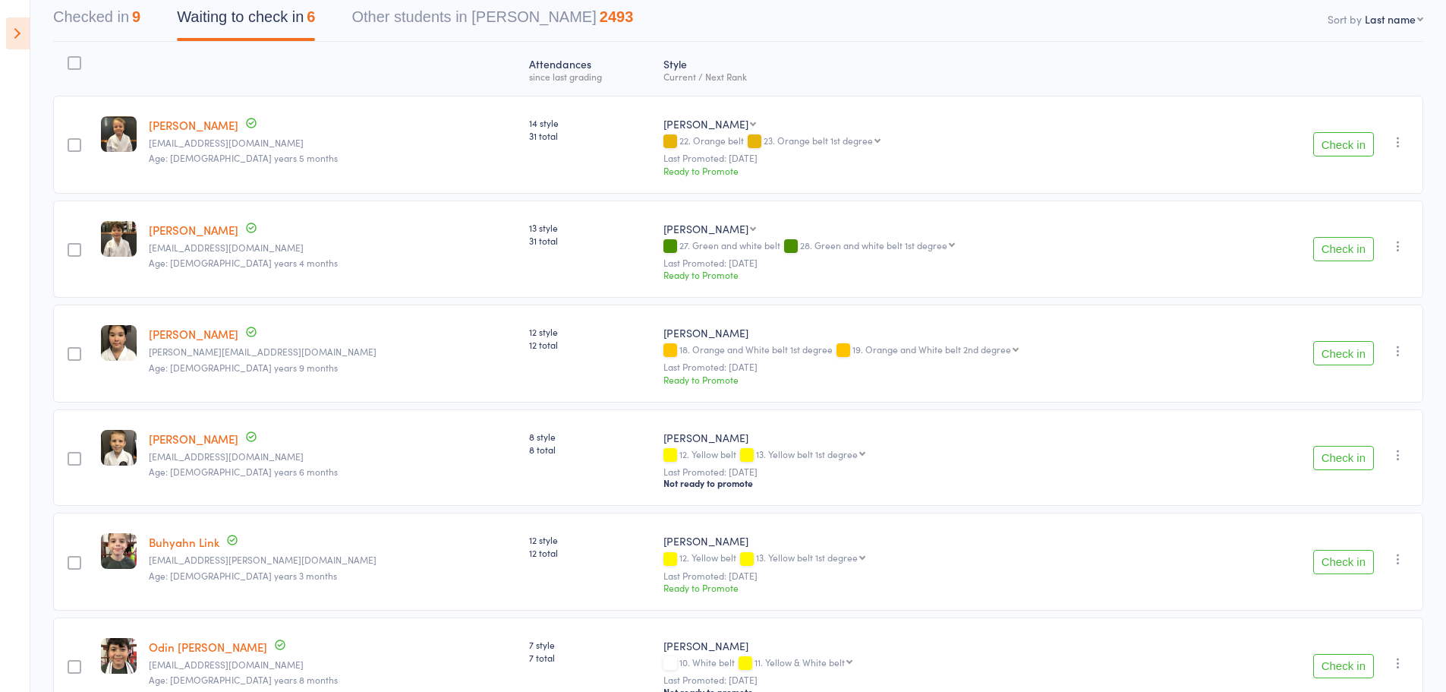
scroll to position [228, 0]
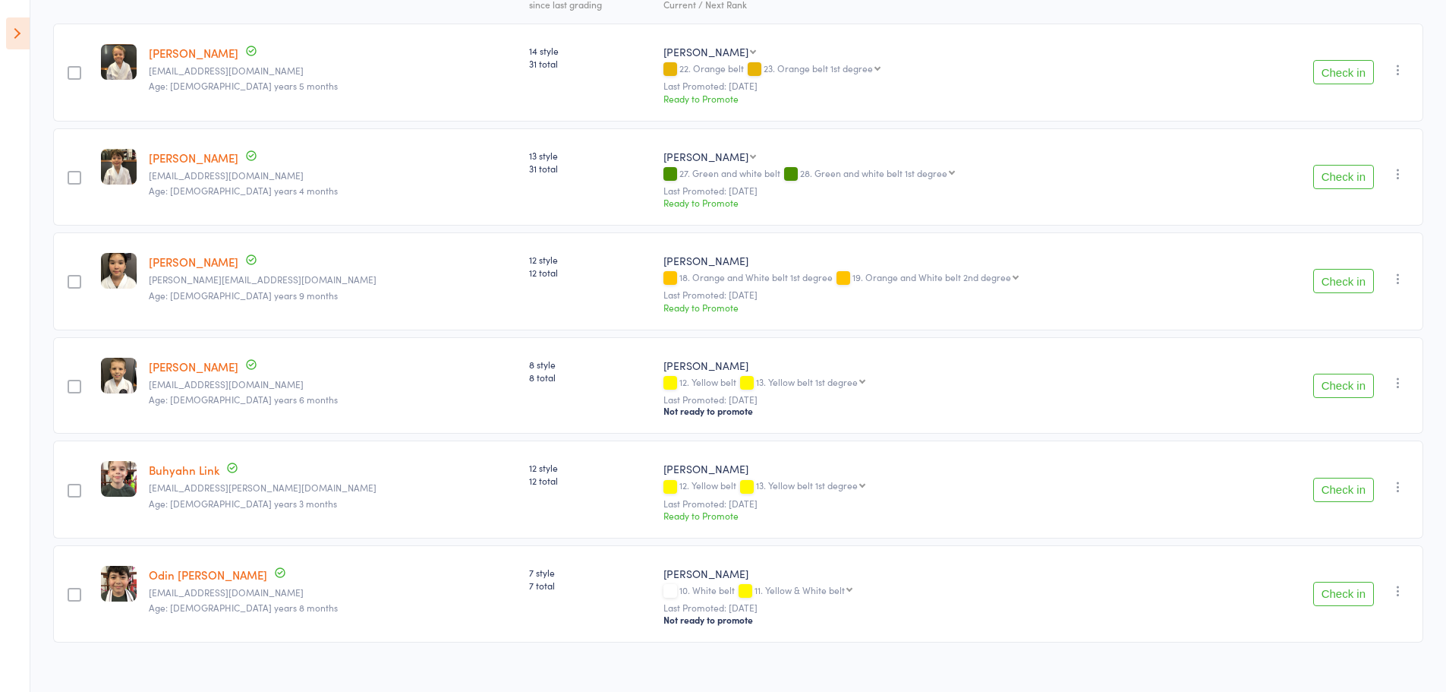
click at [1399, 387] on icon "button" at bounding box center [1398, 382] width 15 height 15
click at [1342, 558] on li "Mark absent" at bounding box center [1344, 555] width 125 height 20
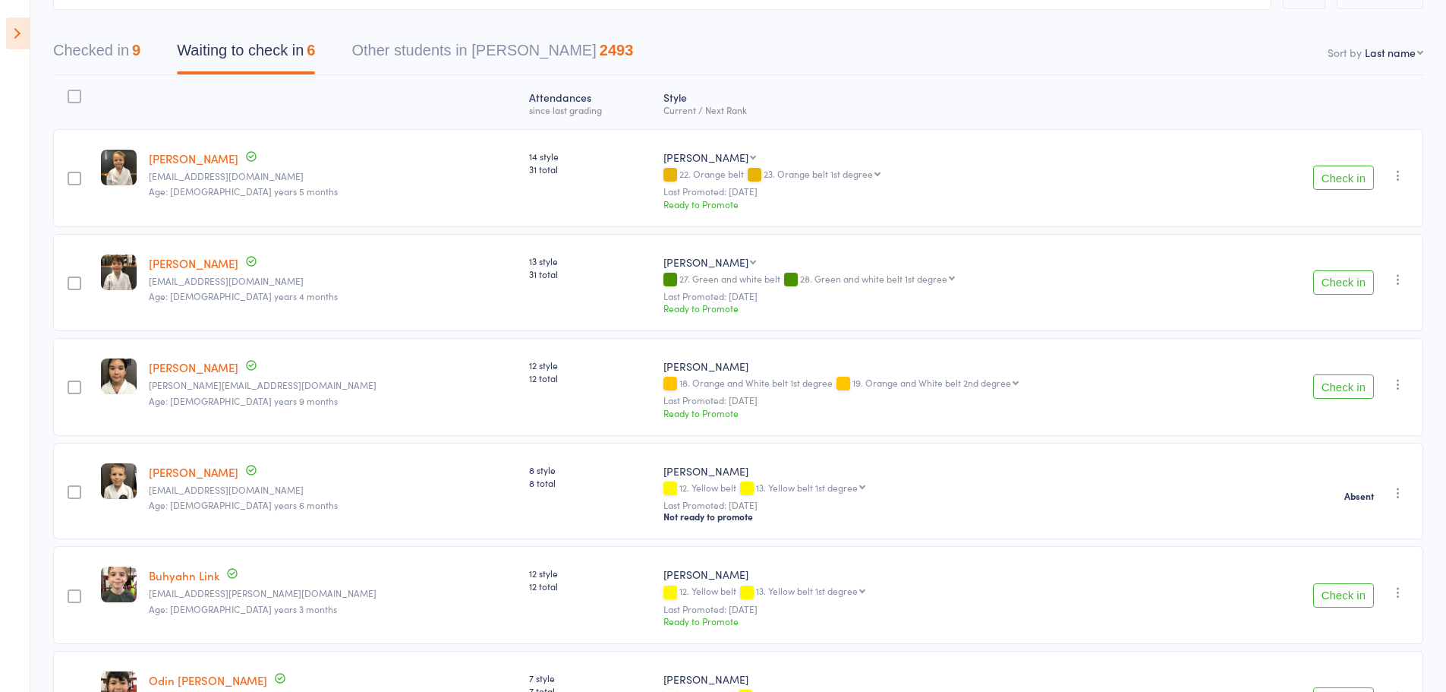
scroll to position [96, 0]
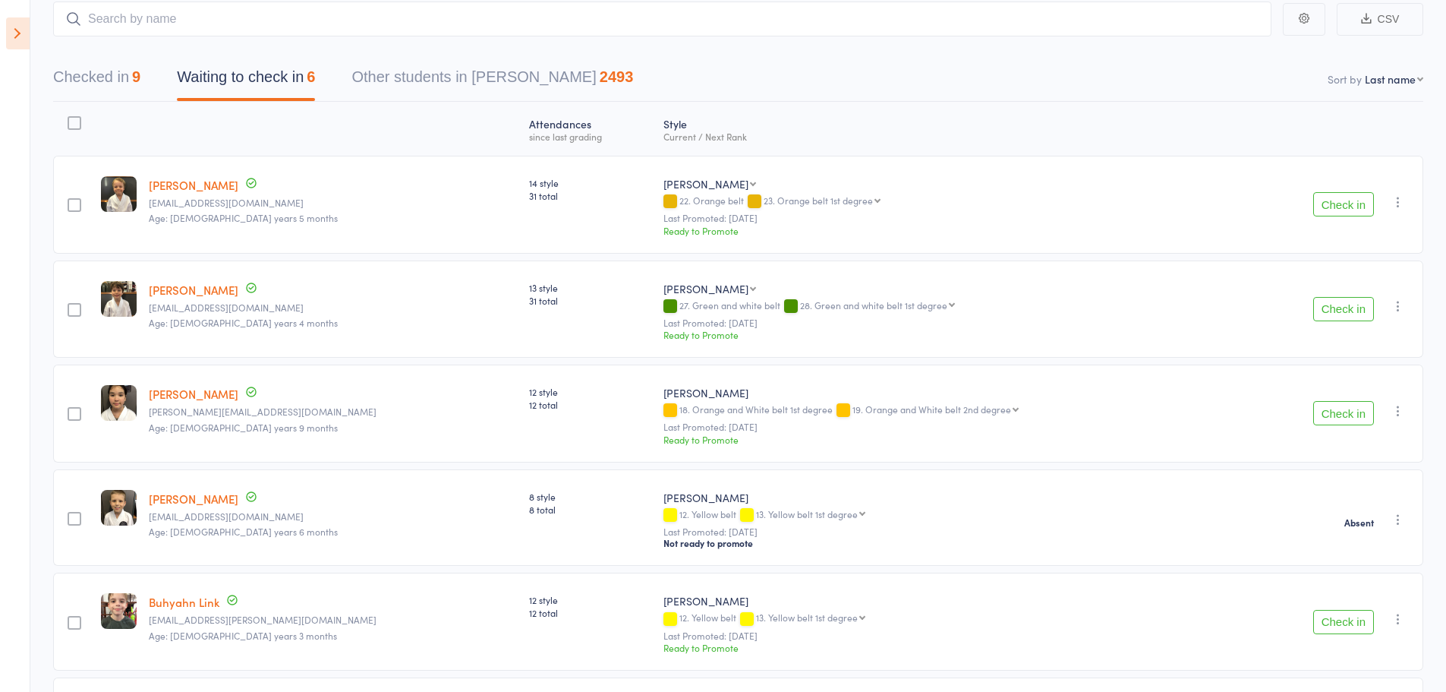
click at [1361, 418] on button "Check in" at bounding box center [1343, 413] width 61 height 24
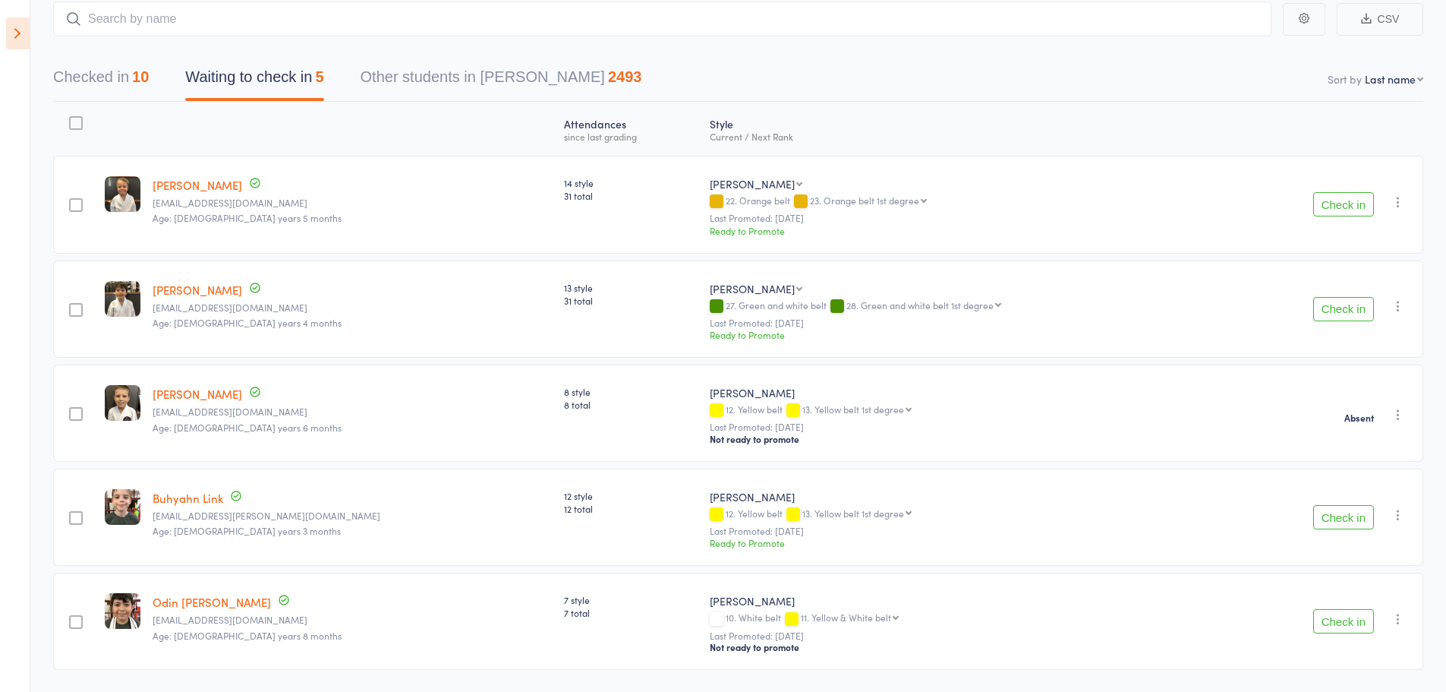
click at [1349, 521] on button "Check in" at bounding box center [1343, 517] width 61 height 24
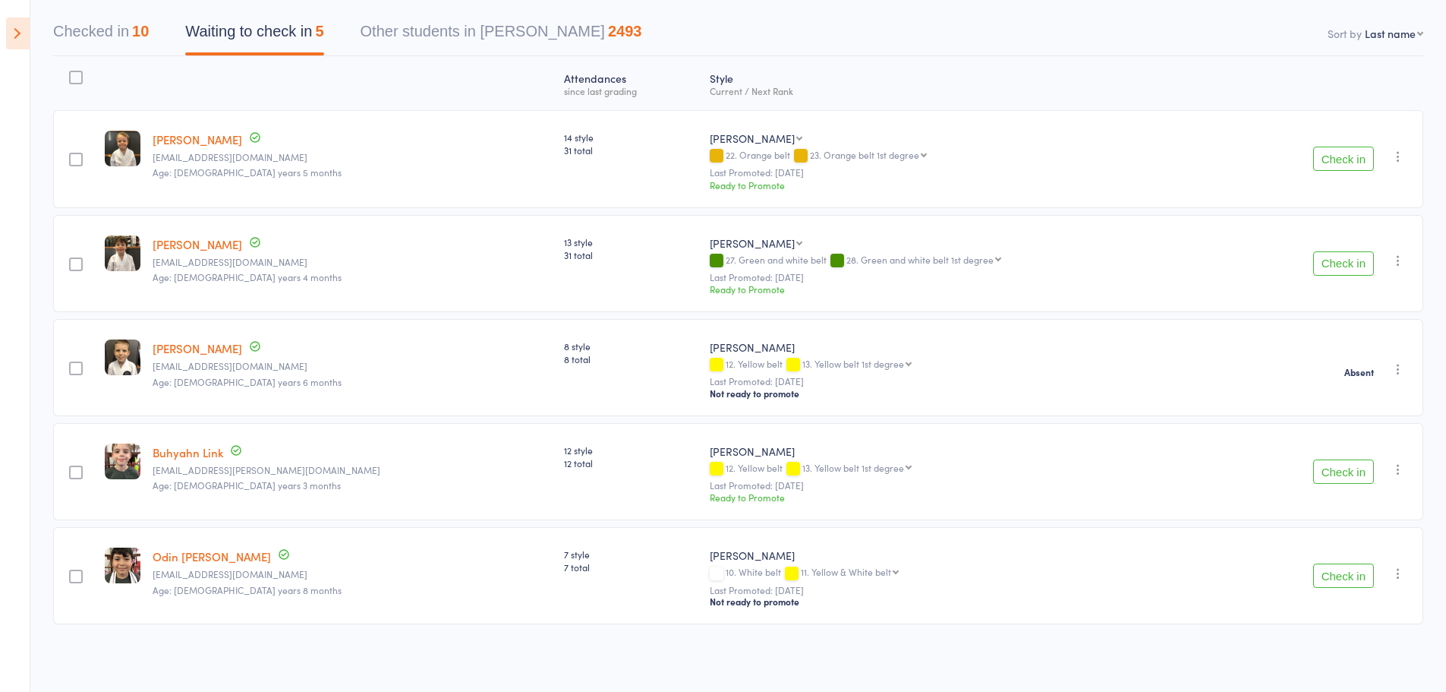
scroll to position [38, 0]
